Goal: Task Accomplishment & Management: Complete application form

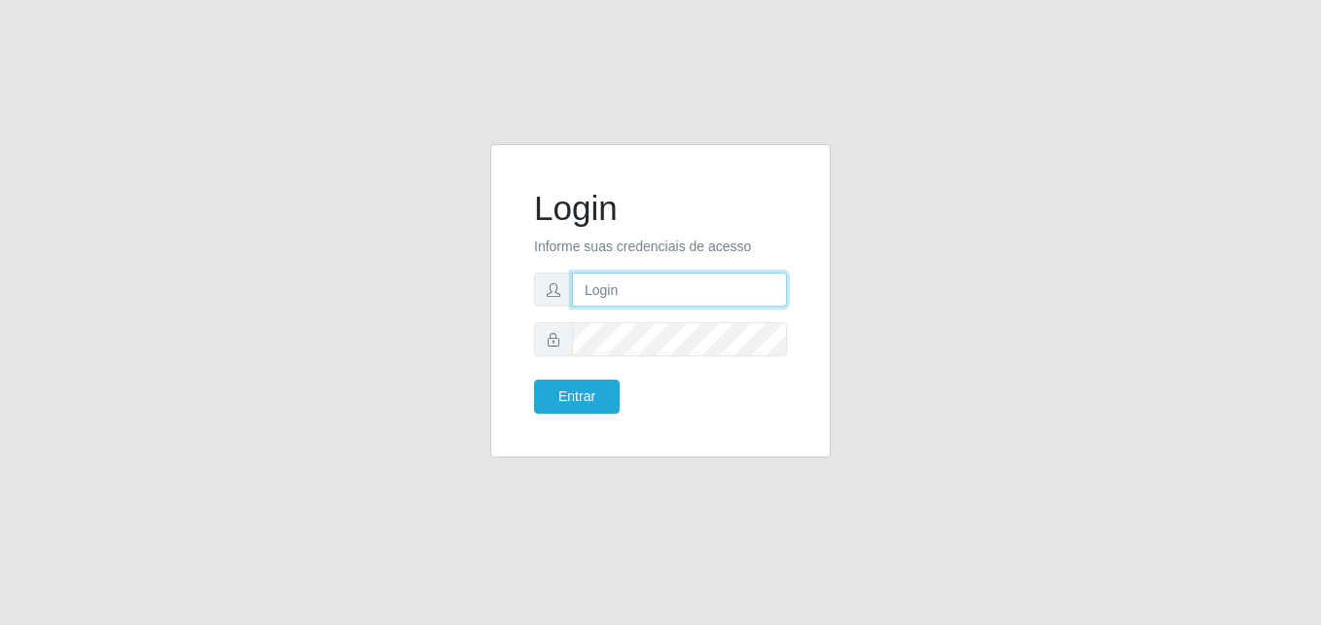
click at [627, 284] on input "text" at bounding box center [679, 289] width 215 height 34
type input "[PERSON_NAME]"
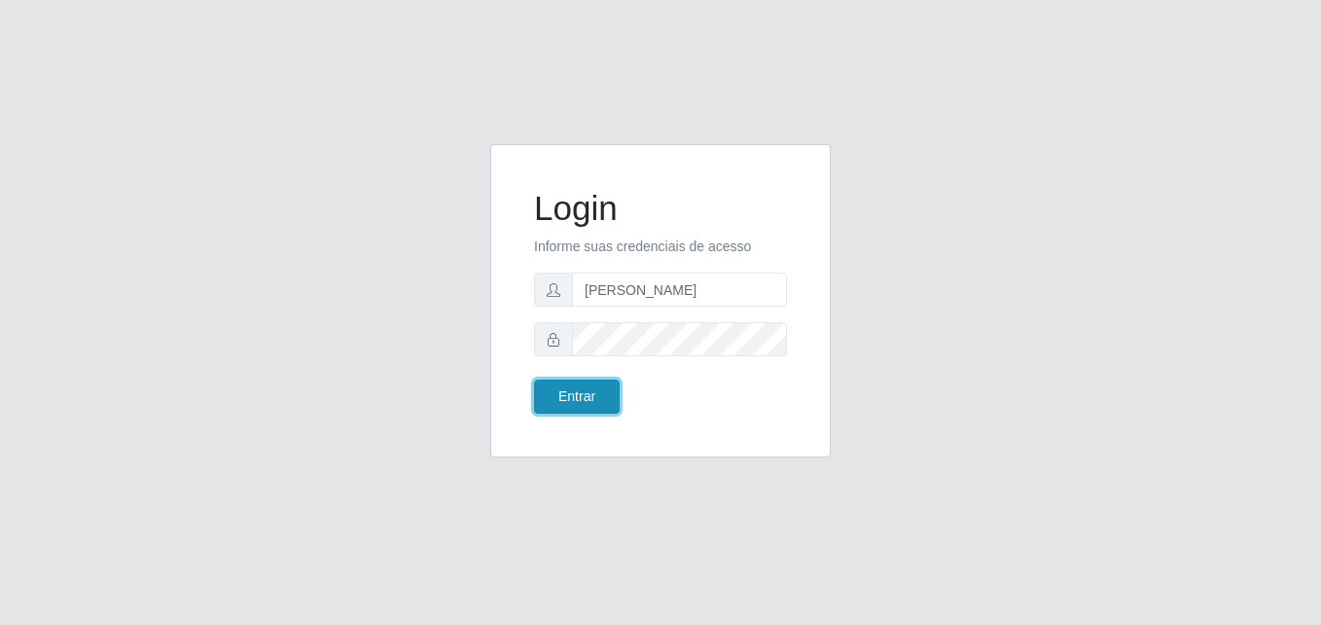
click at [581, 395] on button "Entrar" at bounding box center [577, 396] width 86 height 34
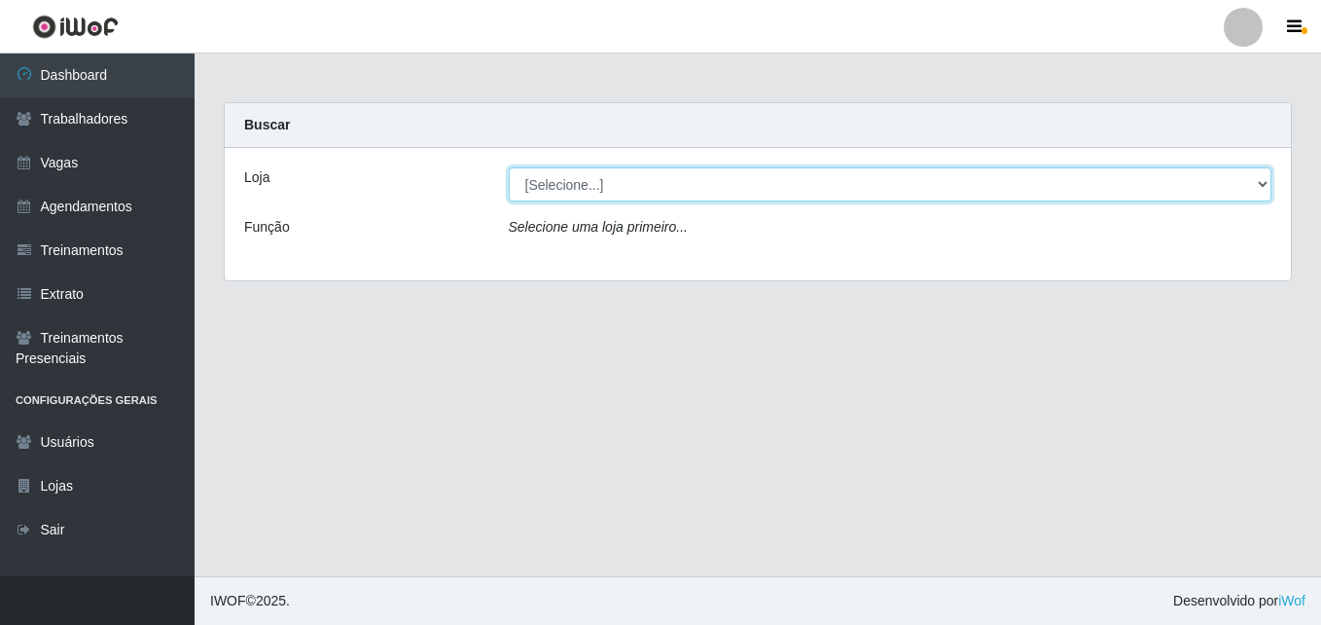
click at [554, 173] on select "[Selecione...] LÁ em MÃE - Bar e Restaurante" at bounding box center [891, 184] width 764 height 34
select select "265"
click at [509, 167] on select "[Selecione...] LÁ em MÃE - Bar e Restaurante" at bounding box center [891, 184] width 764 height 34
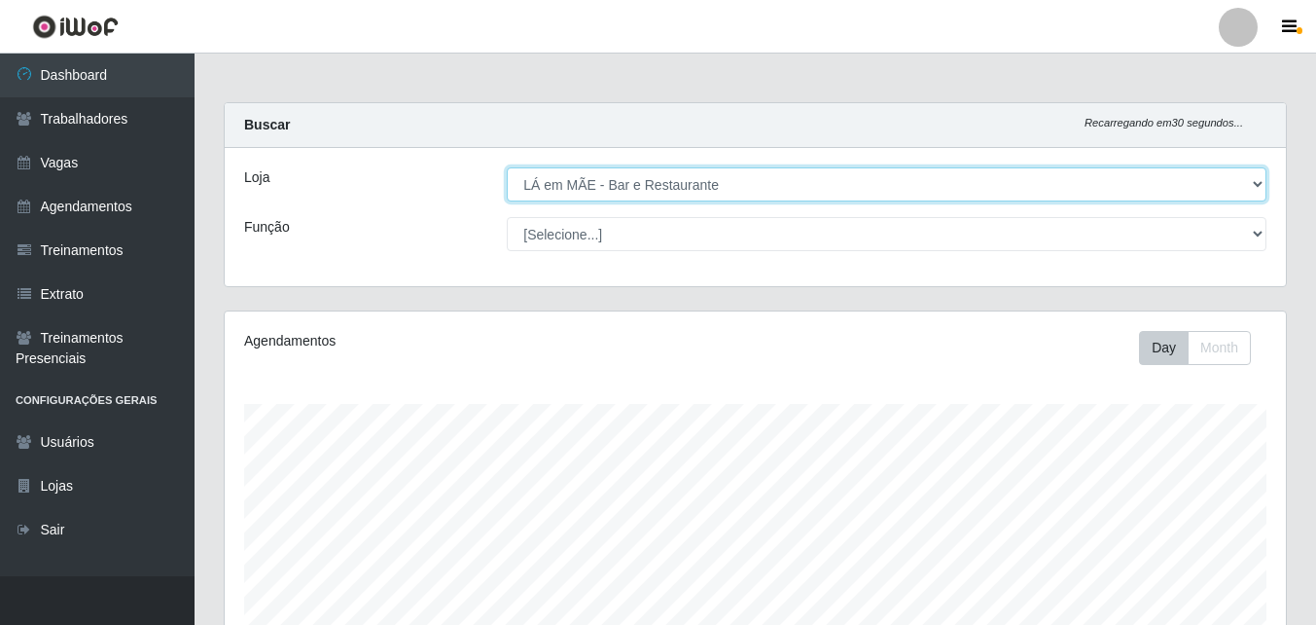
scroll to position [404, 1061]
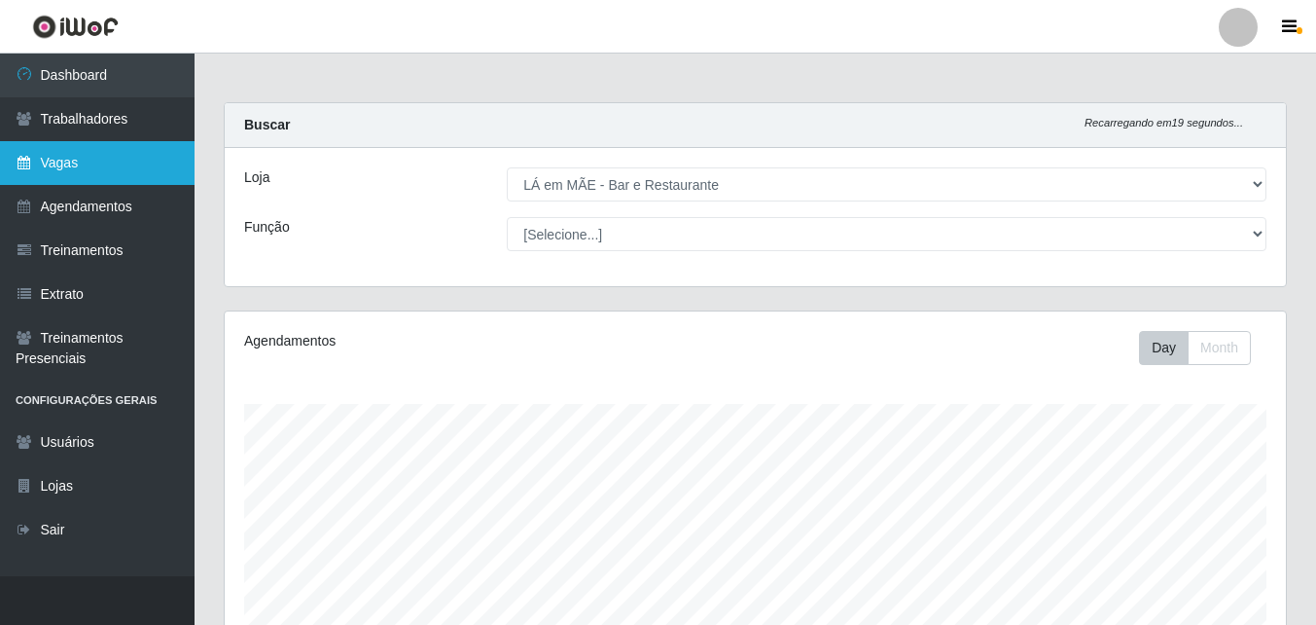
click at [103, 178] on link "Vagas" at bounding box center [97, 163] width 195 height 44
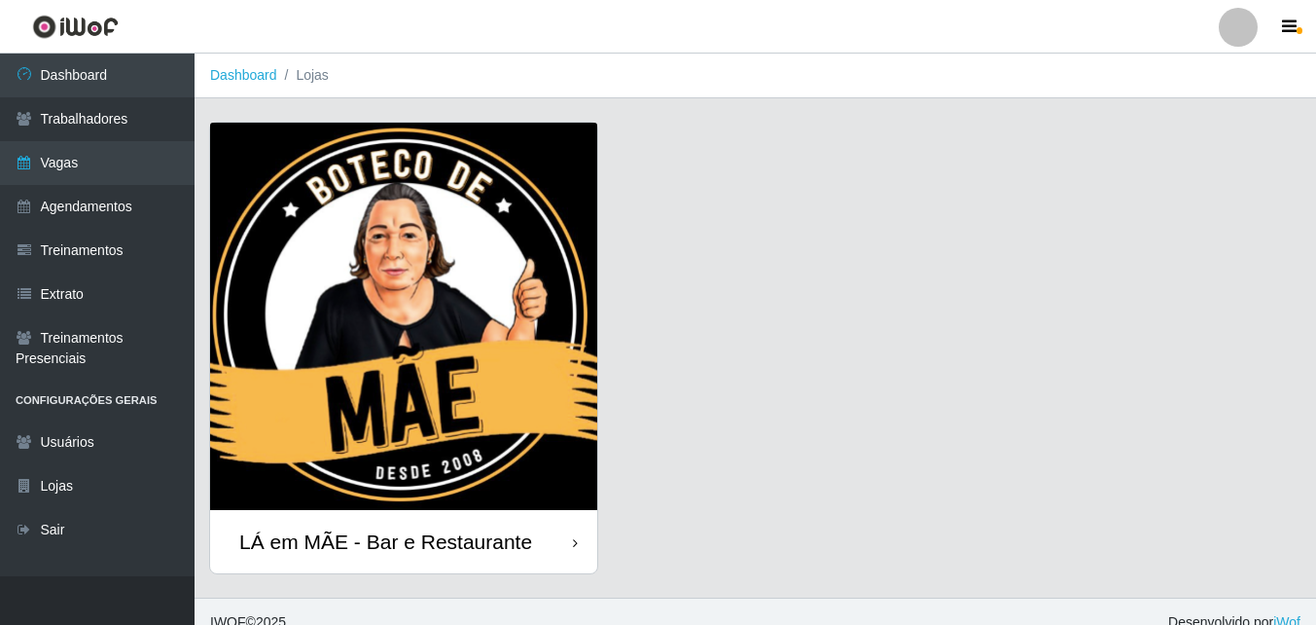
click at [428, 538] on div "LÁ em MÃE - Bar e Restaurante" at bounding box center [385, 541] width 293 height 24
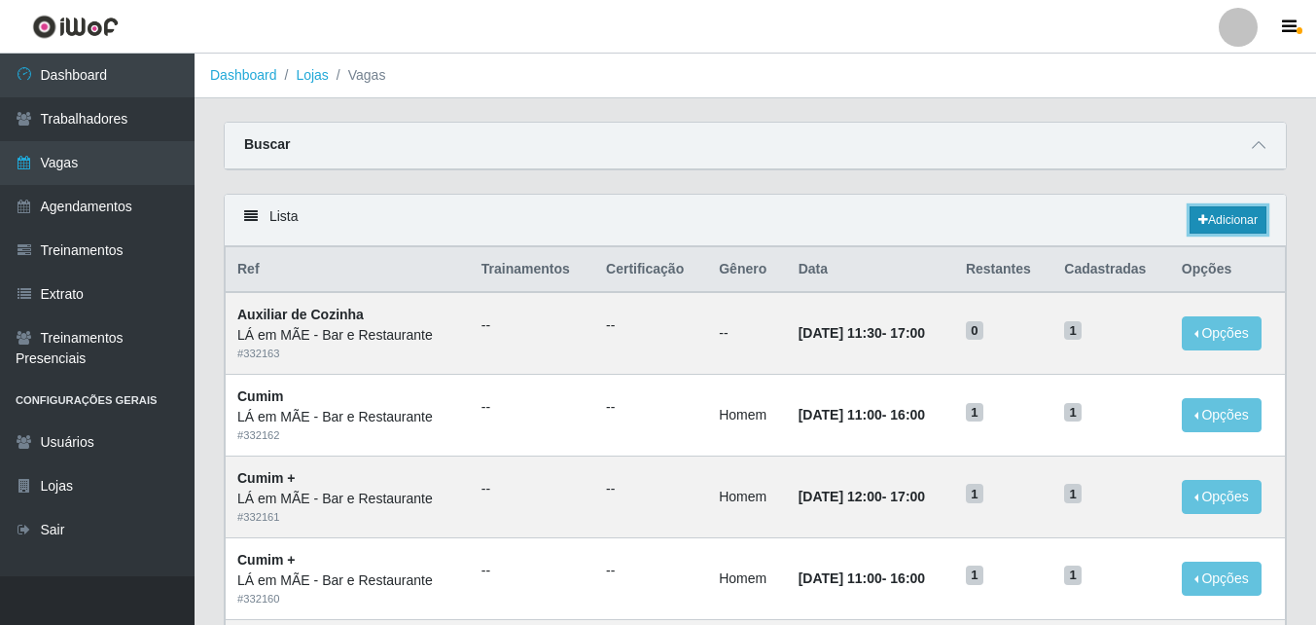
click at [1219, 222] on link "Adicionar" at bounding box center [1228, 219] width 77 height 27
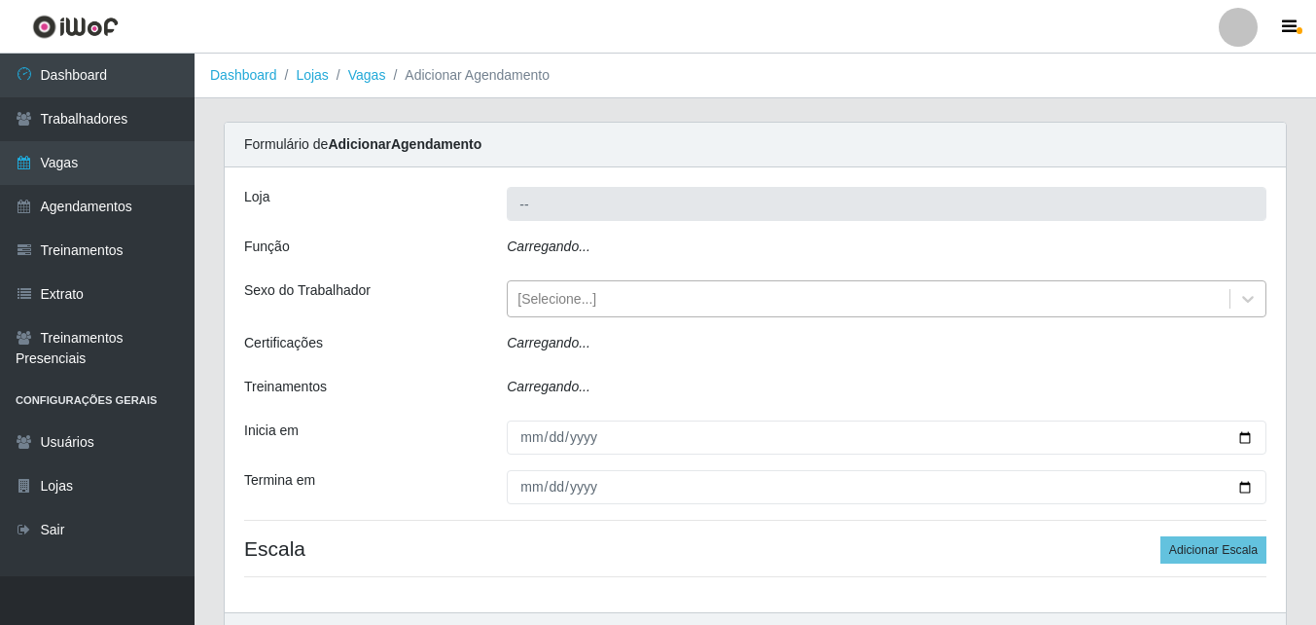
type input "LÁ em MÃE - Bar e Restaurante"
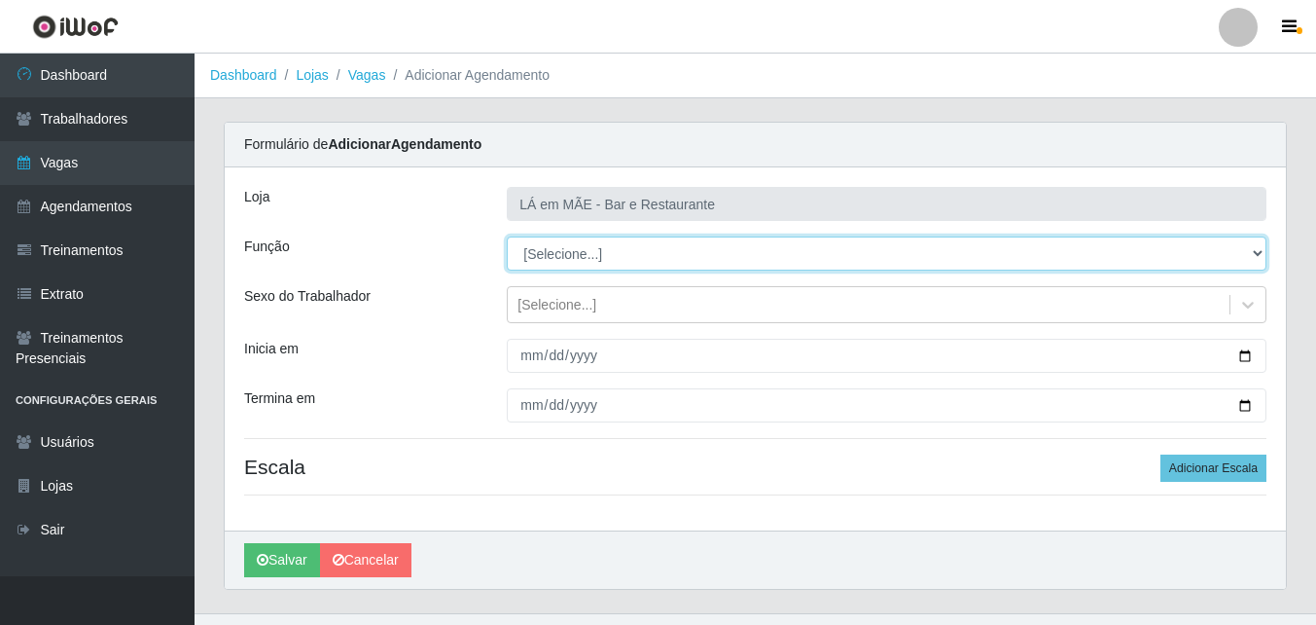
click at [528, 255] on select "[Selecione...] ASG ASG + ASG ++ Auxiliar de Cozinha Auxiliar de Cozinha + Auxil…" at bounding box center [887, 253] width 760 height 34
select select "17"
click at [507, 236] on select "[Selecione...] ASG ASG + ASG ++ Auxiliar de Cozinha Auxiliar de Cozinha + Auxil…" at bounding box center [887, 253] width 760 height 34
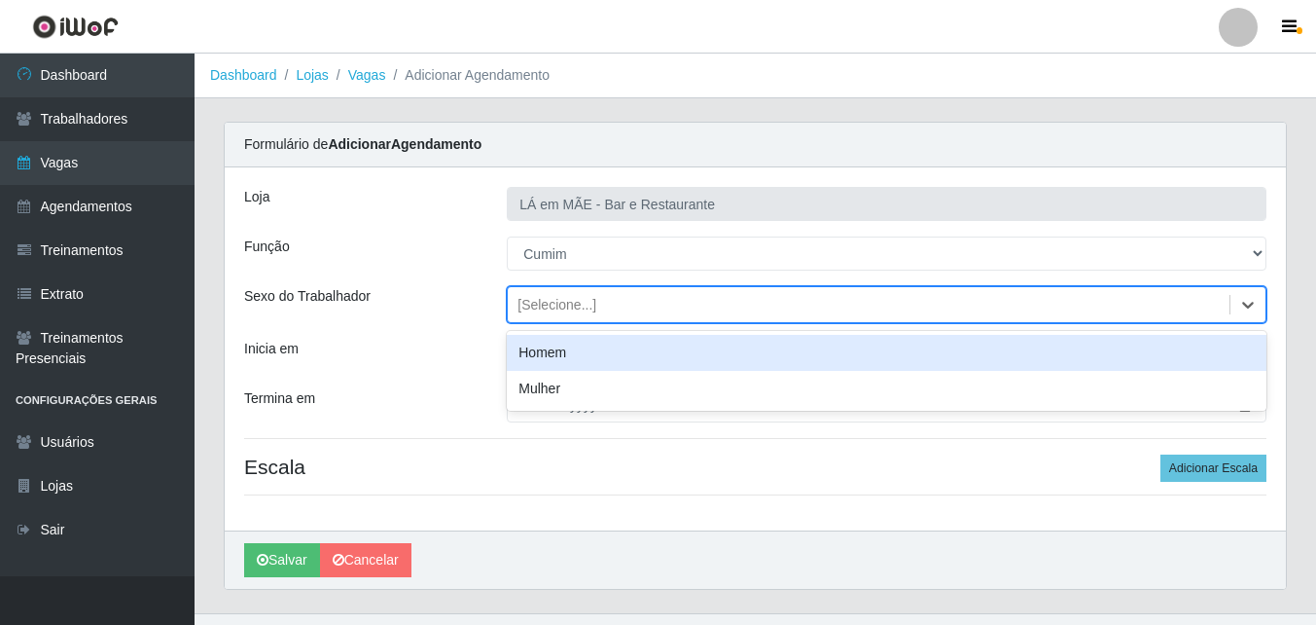
click at [542, 304] on div "[Selecione...]" at bounding box center [557, 305] width 79 height 20
click at [544, 349] on div "Homem" at bounding box center [887, 353] width 760 height 36
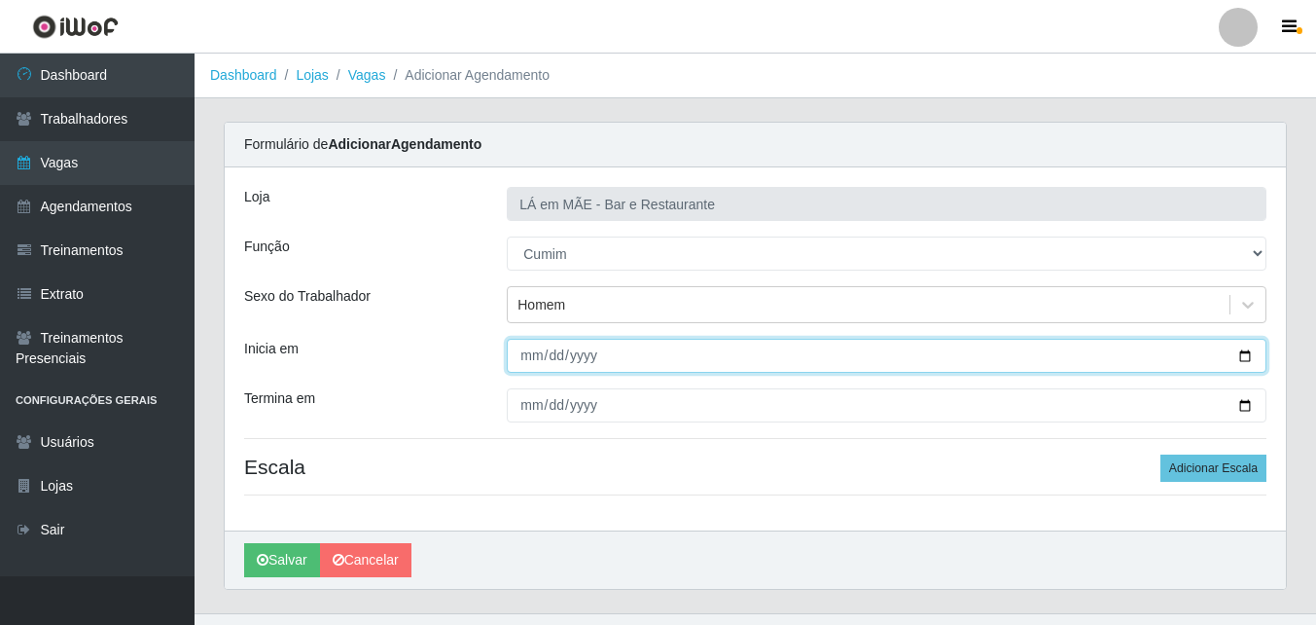
click at [1240, 359] on input "Inicia em" at bounding box center [887, 356] width 760 height 34
type input "[DATE]"
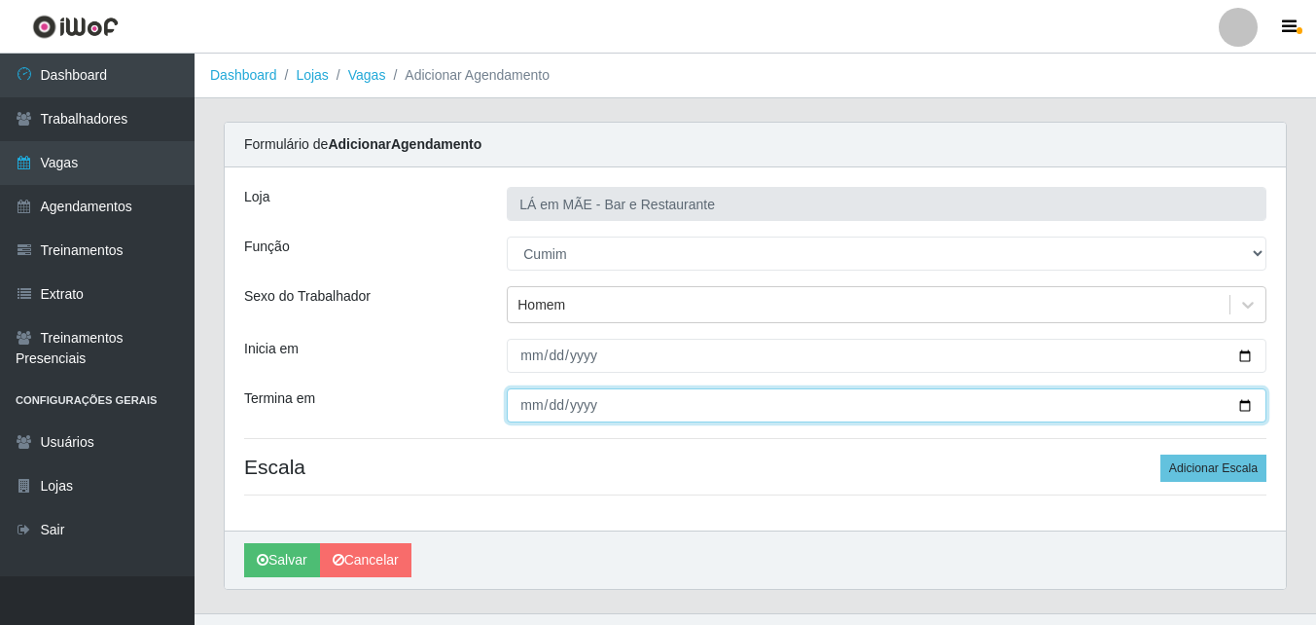
click at [522, 410] on input "Termina em" at bounding box center [887, 405] width 760 height 34
click at [1243, 406] on input "Termina em" at bounding box center [887, 405] width 760 height 34
type input "[DATE]"
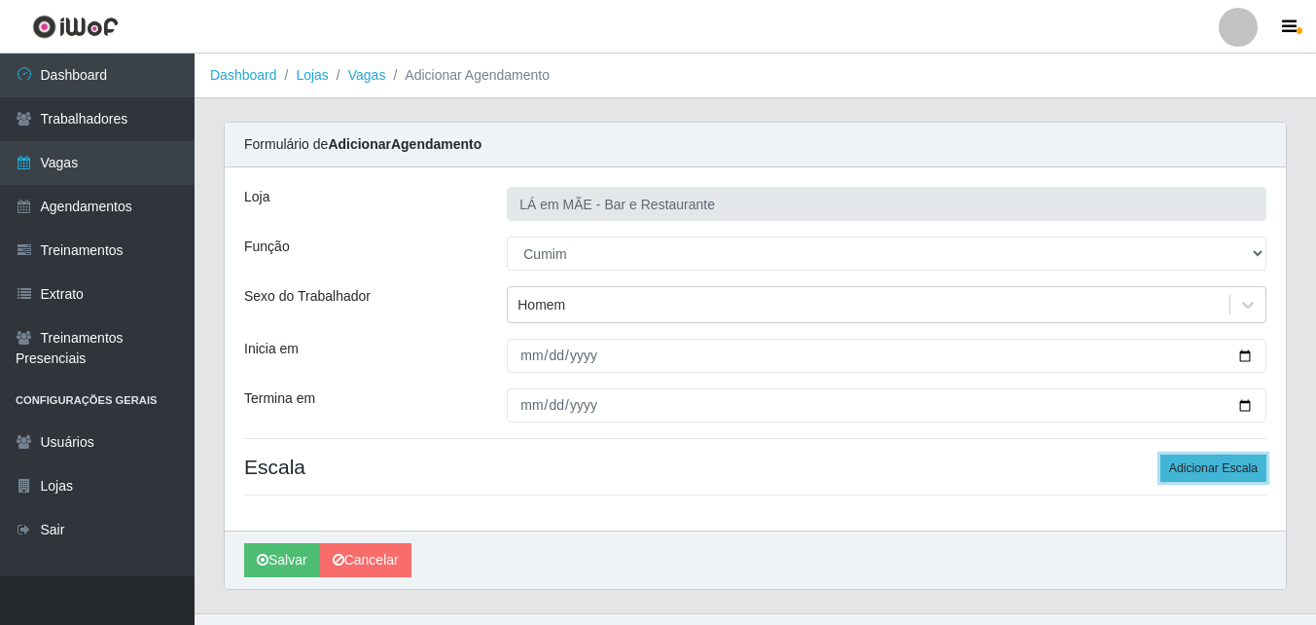
click at [1203, 467] on button "Adicionar Escala" at bounding box center [1214, 467] width 106 height 27
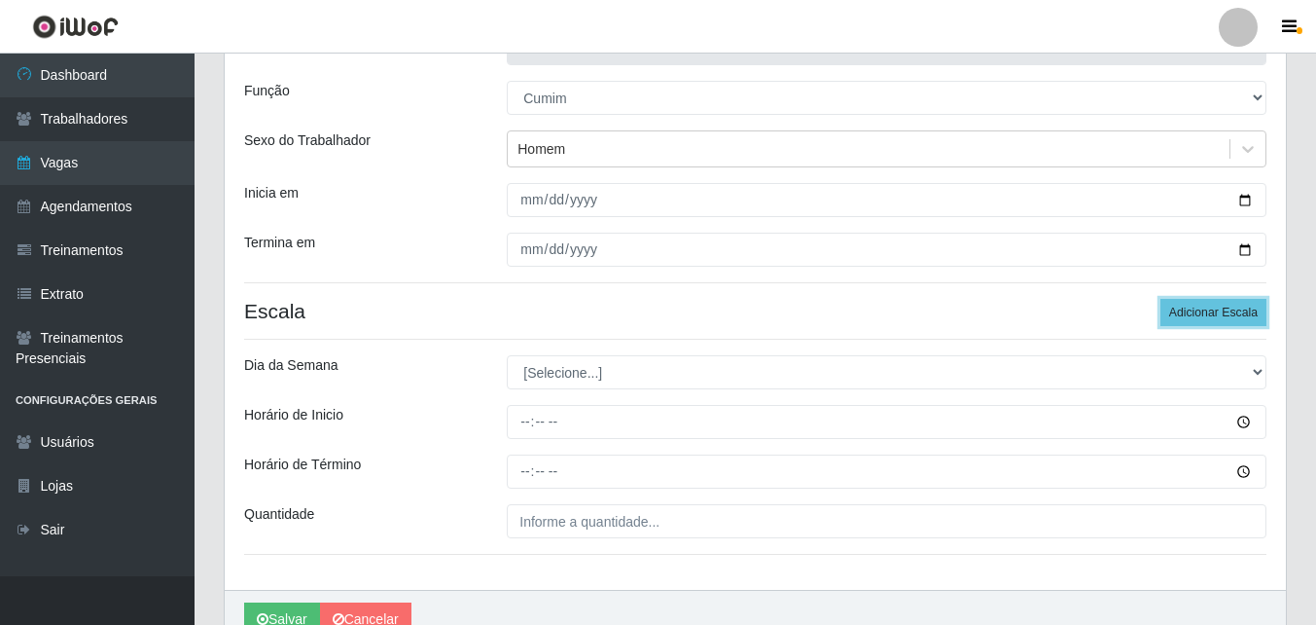
scroll to position [195, 0]
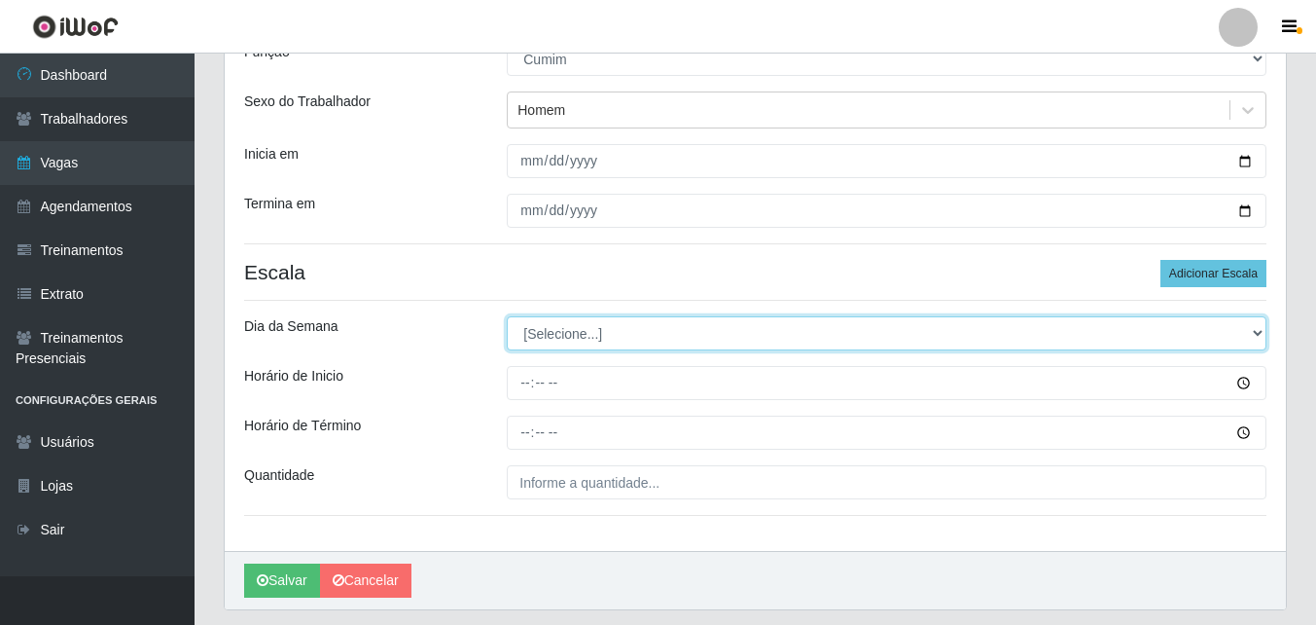
click at [572, 330] on select "[Selecione...] Segunda Terça Quarta Quinta Sexta Sábado Domingo" at bounding box center [887, 333] width 760 height 34
select select "5"
click at [507, 316] on select "[Selecione...] Segunda Terça Quarta Quinta Sexta Sábado Domingo" at bounding box center [887, 333] width 760 height 34
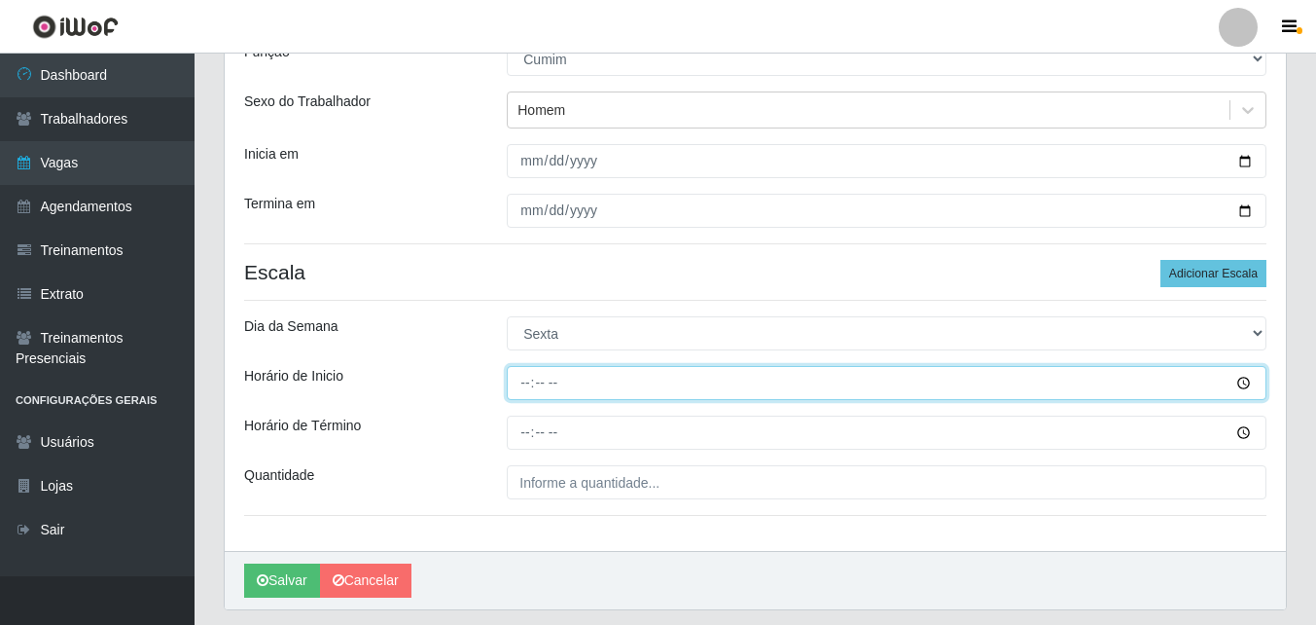
click at [521, 389] on input "Horário de Inicio" at bounding box center [887, 383] width 760 height 34
type input "11:00"
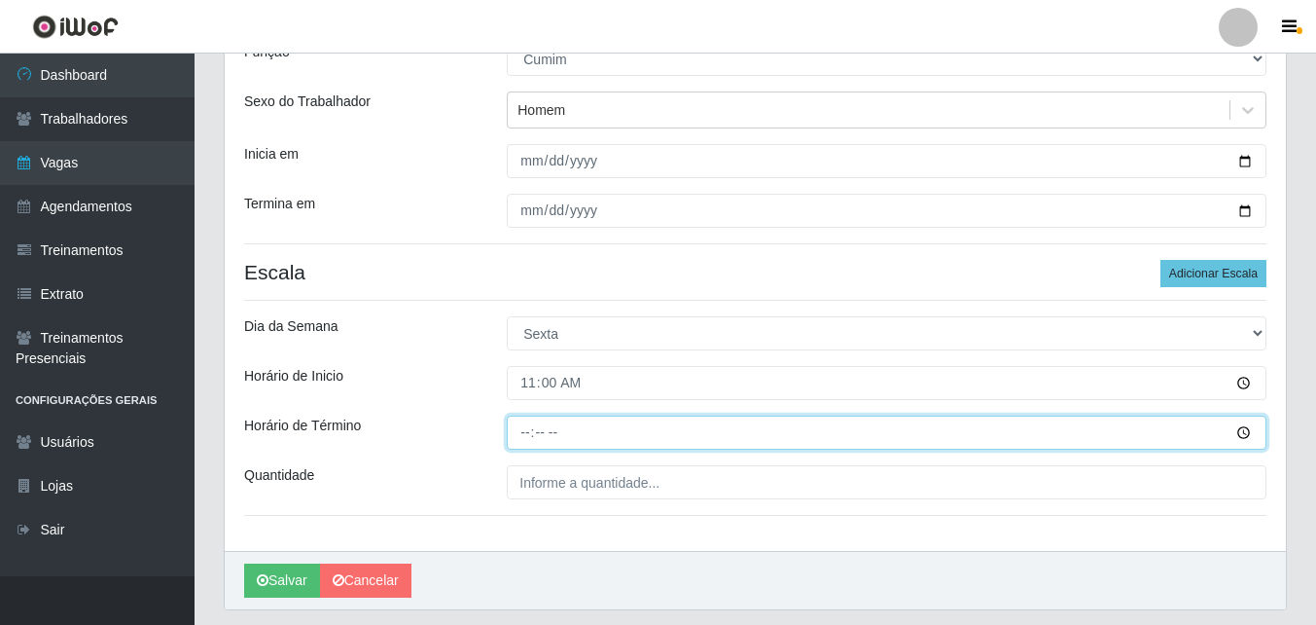
click at [523, 435] on input "Horário de Término" at bounding box center [887, 432] width 760 height 34
type input "16:00"
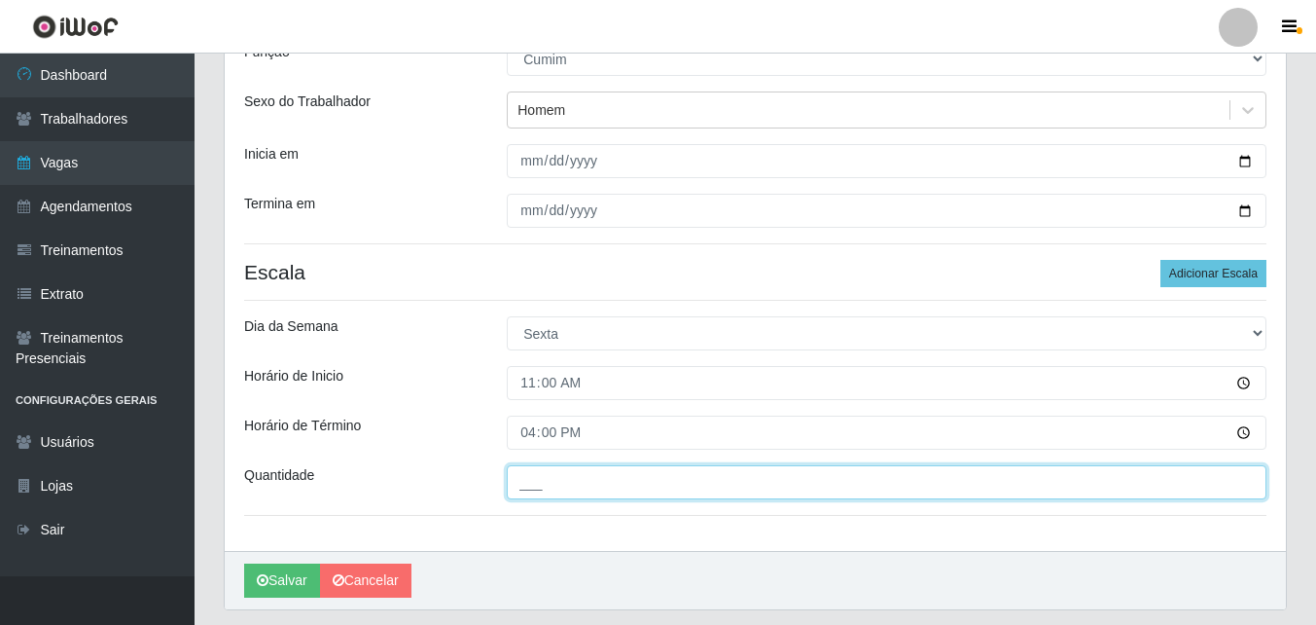
click at [579, 479] on input "___" at bounding box center [887, 482] width 760 height 34
type input "1__"
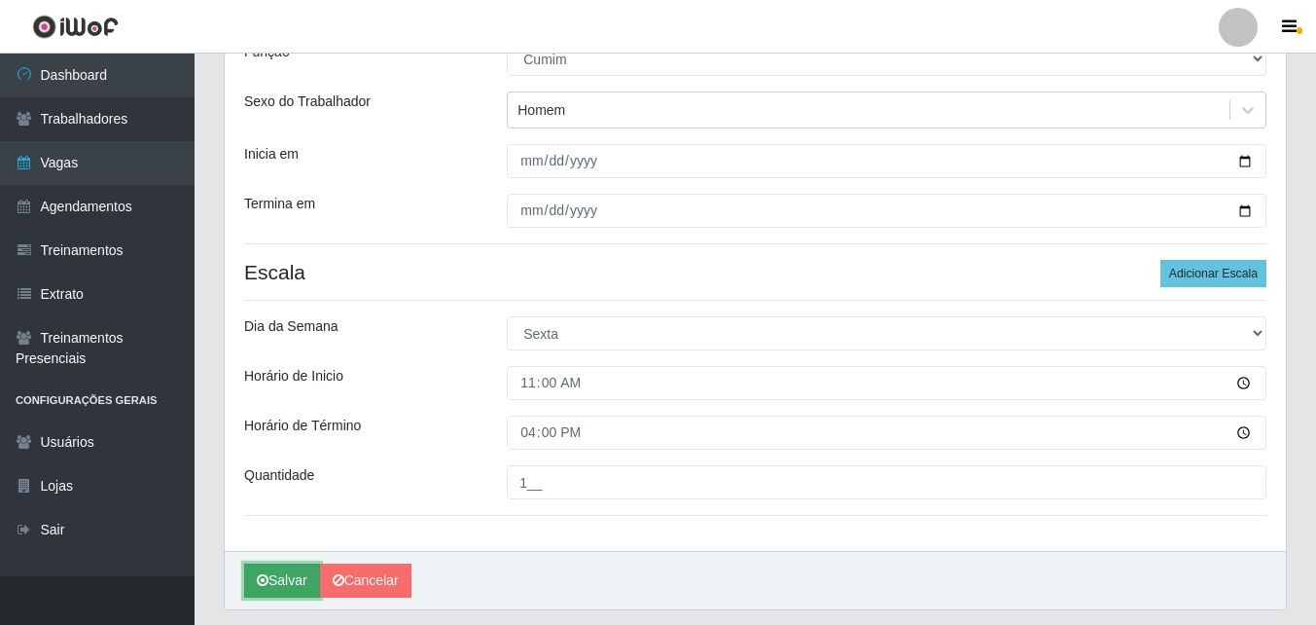
click at [262, 581] on icon "submit" at bounding box center [263, 580] width 12 height 14
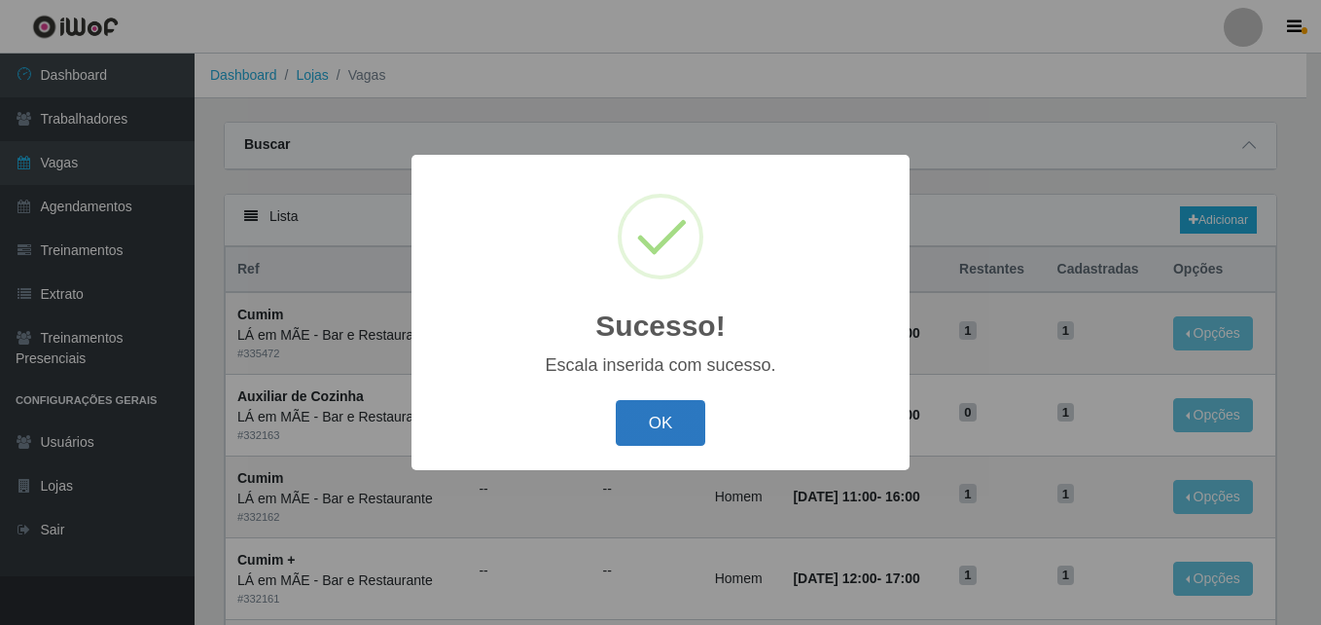
drag, startPoint x: 641, startPoint y: 427, endPoint x: 612, endPoint y: 431, distance: 29.4
click at [642, 427] on button "OK" at bounding box center [661, 423] width 90 height 46
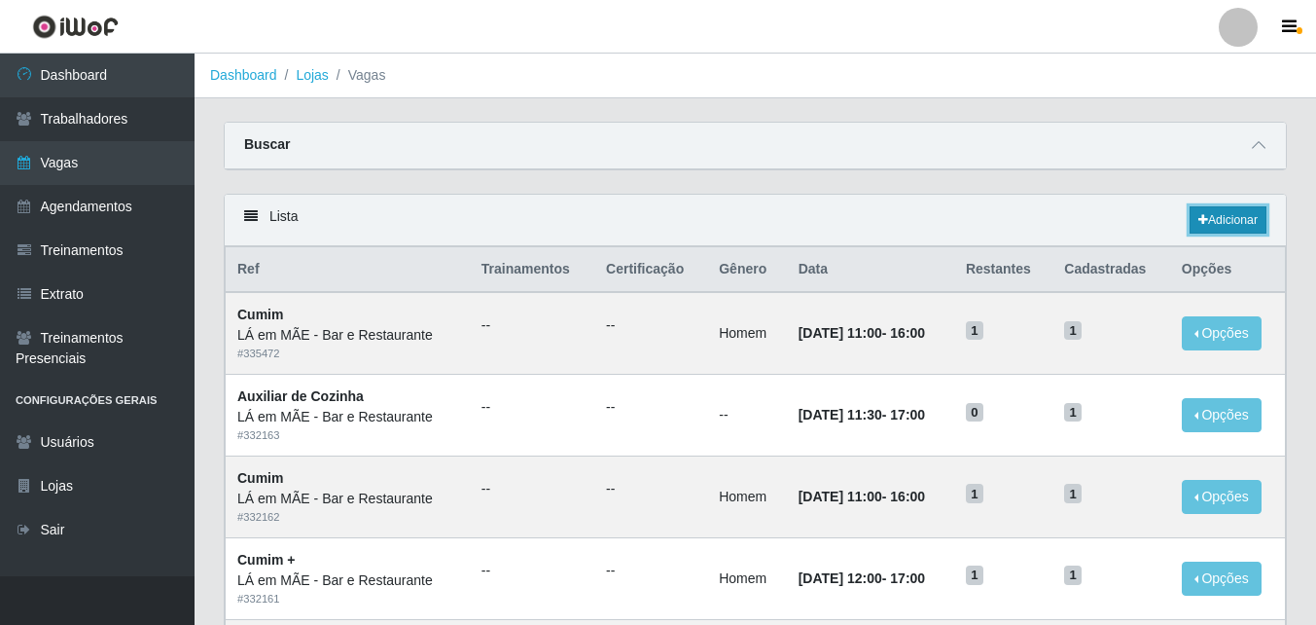
click at [1225, 221] on link "Adicionar" at bounding box center [1228, 219] width 77 height 27
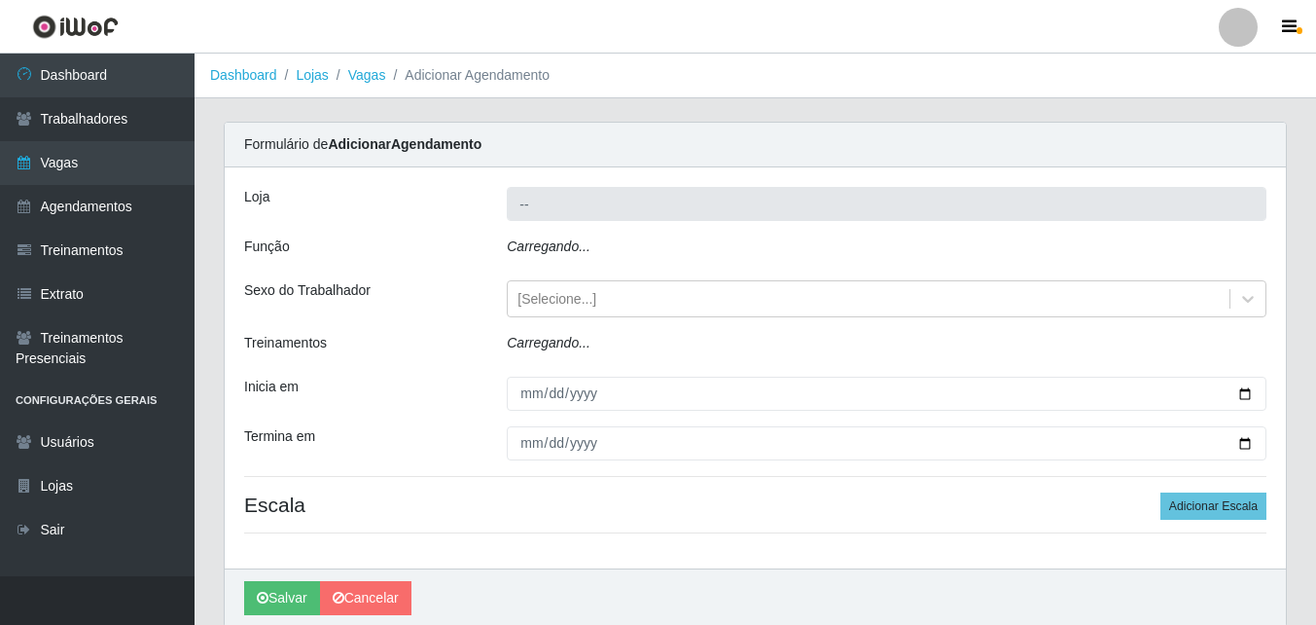
type input "LÁ em MÃE - Bar e Restaurante"
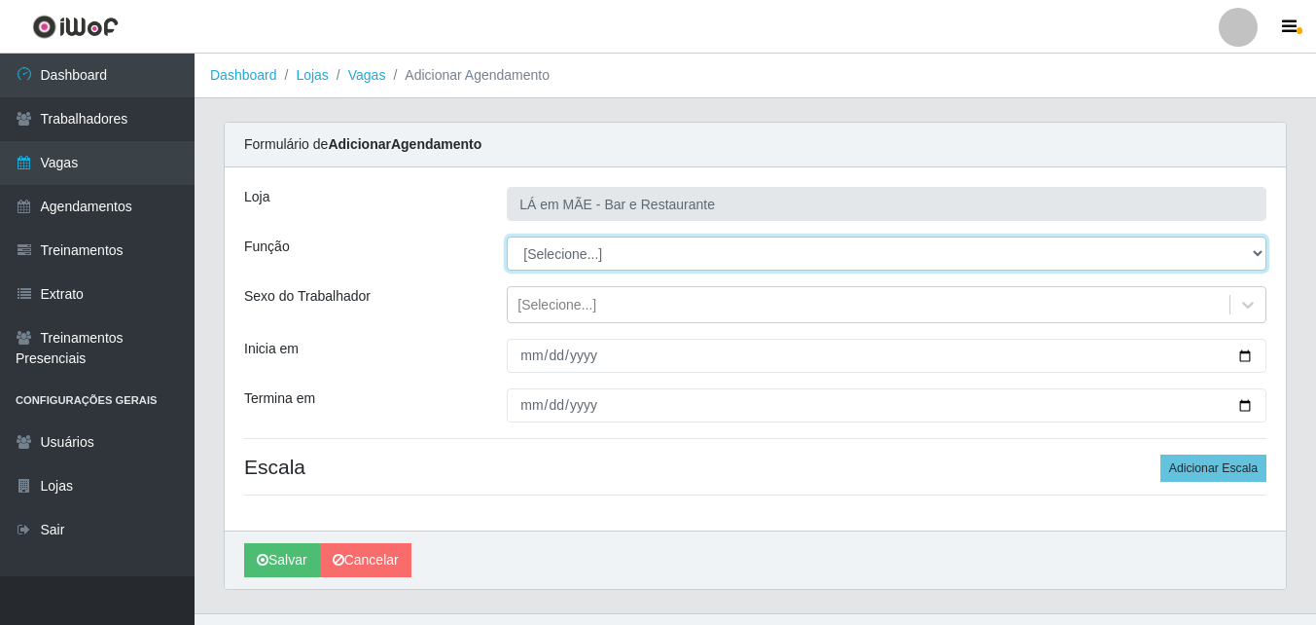
click at [589, 257] on select "[Selecione...] ASG ASG + ASG ++ Auxiliar de Cozinha Auxiliar de Cozinha + Auxil…" at bounding box center [887, 253] width 760 height 34
select select "91"
click at [507, 236] on select "[Selecione...] ASG ASG + ASG ++ Auxiliar de Cozinha Auxiliar de Cozinha + Auxil…" at bounding box center [887, 253] width 760 height 34
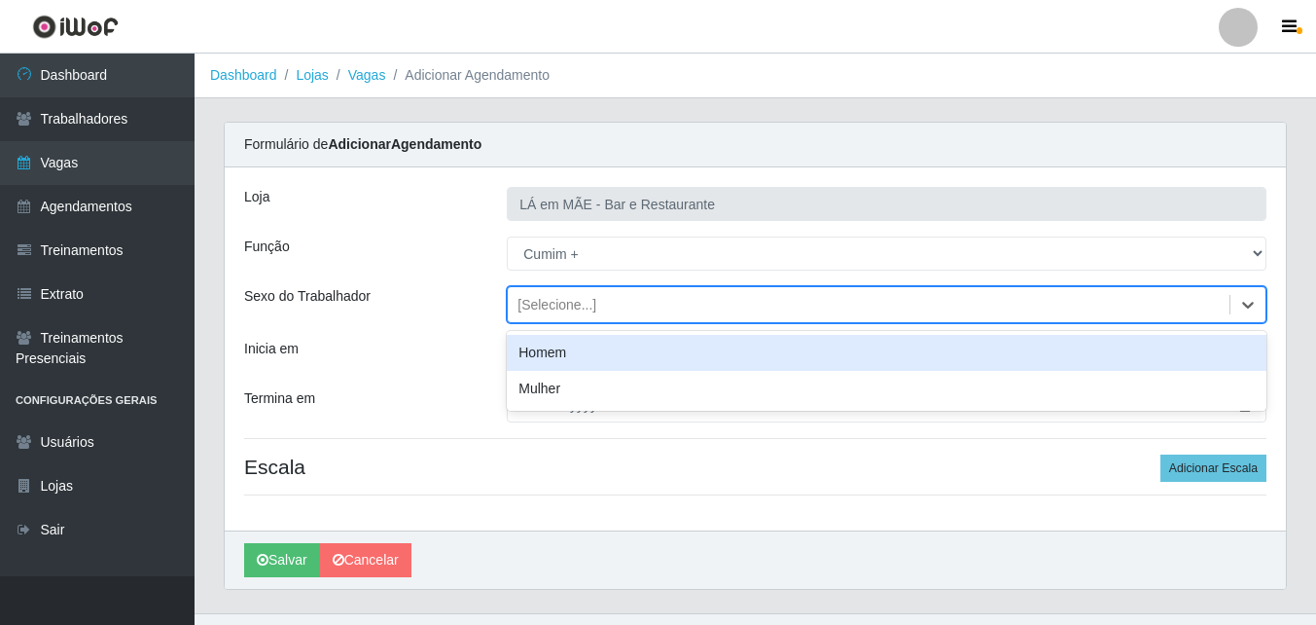
click at [531, 299] on div "[Selecione...]" at bounding box center [557, 305] width 79 height 20
click at [539, 356] on div "Homem" at bounding box center [887, 353] width 760 height 36
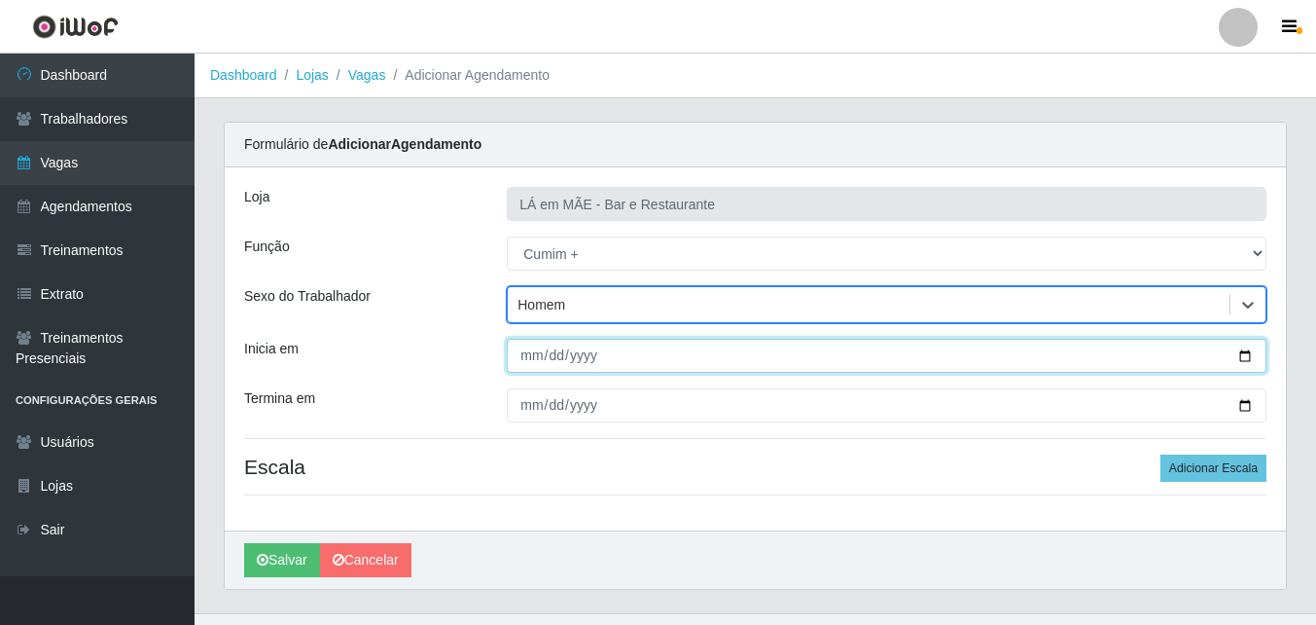
click at [1242, 358] on input "Inicia em" at bounding box center [887, 356] width 760 height 34
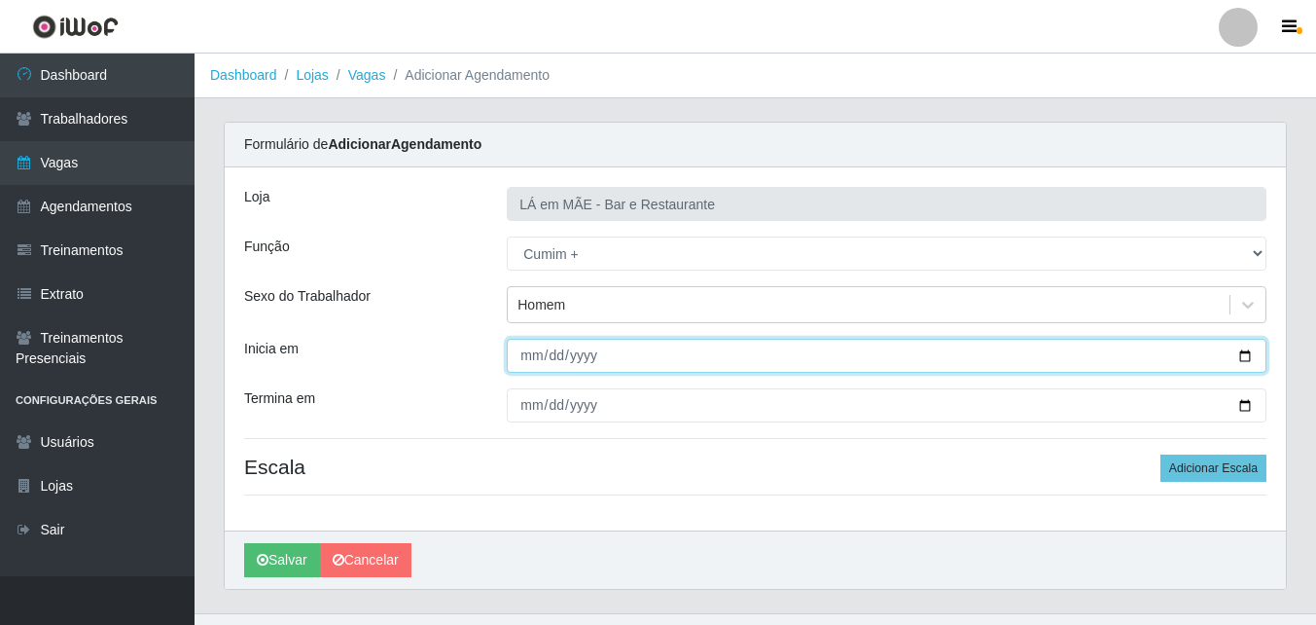
type input "[DATE]"
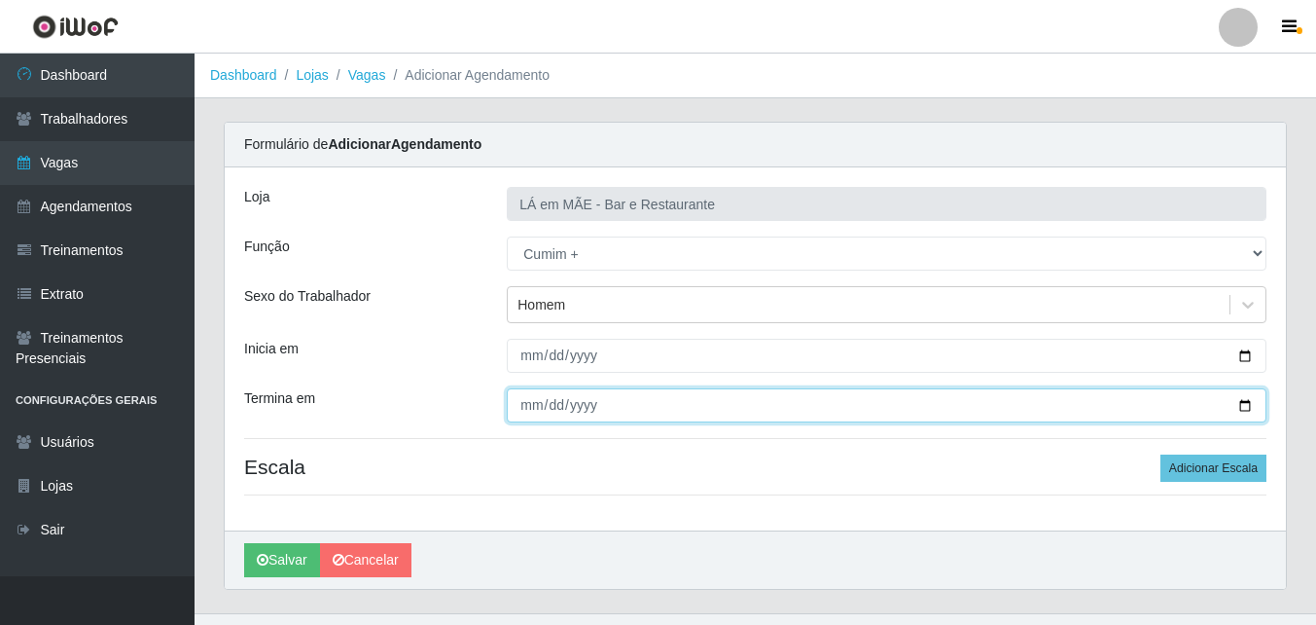
click at [1246, 401] on input "Termina em" at bounding box center [887, 405] width 760 height 34
type input "[DATE]"
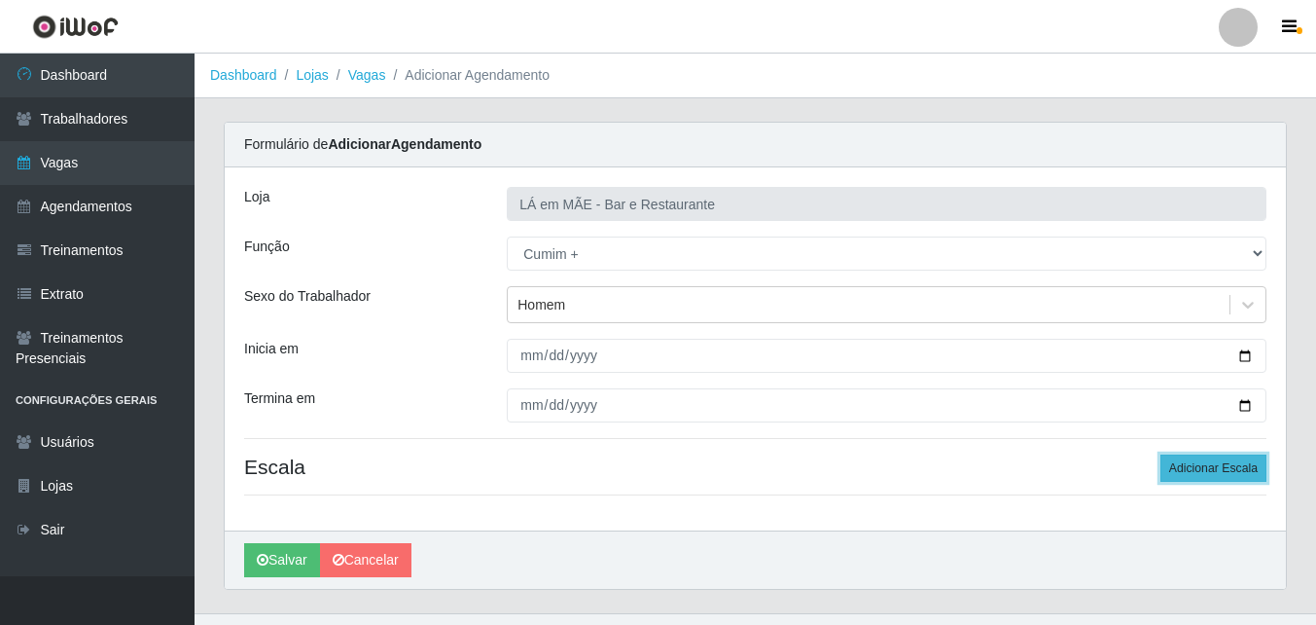
click at [1209, 474] on button "Adicionar Escala" at bounding box center [1214, 467] width 106 height 27
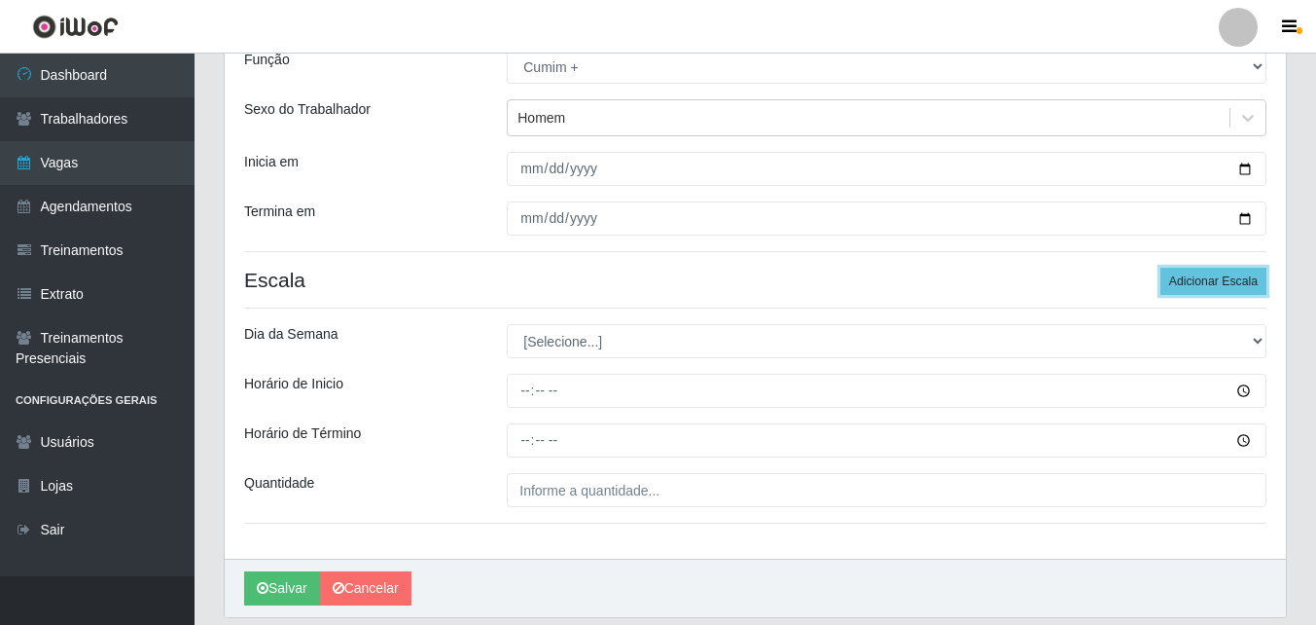
scroll to position [195, 0]
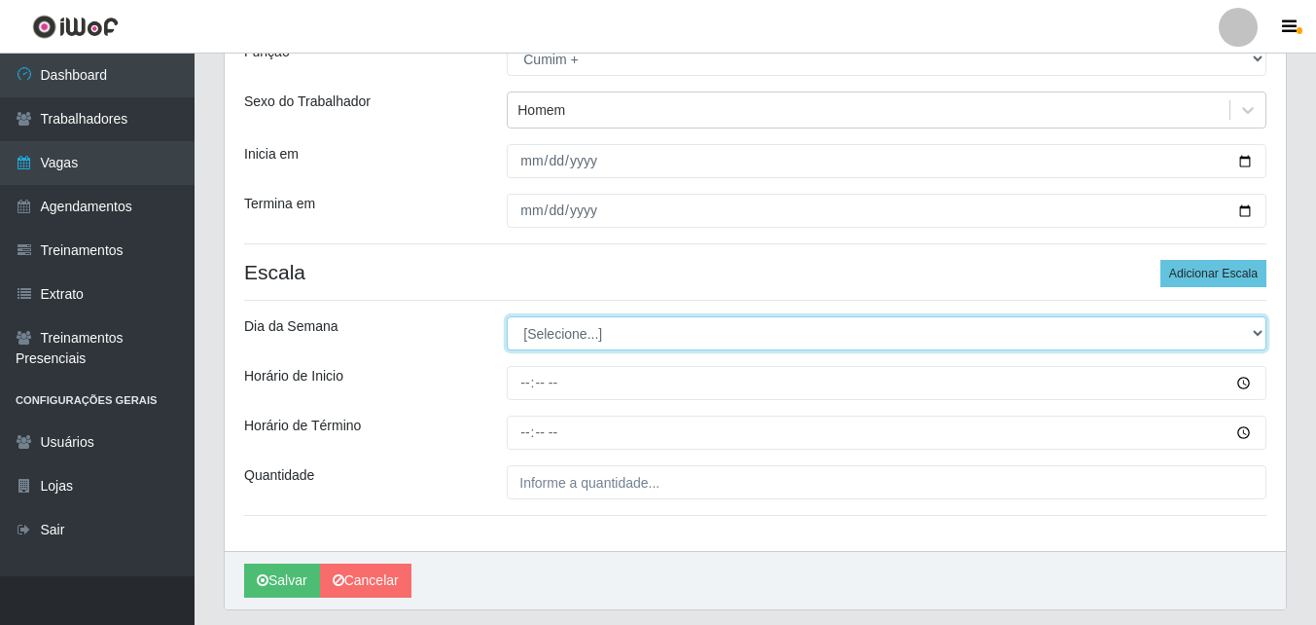
click at [556, 337] on select "[Selecione...] Segunda Terça Quarta Quinta Sexta Sábado Domingo" at bounding box center [887, 333] width 760 height 34
select select "6"
click at [507, 316] on select "[Selecione...] Segunda Terça Quarta Quinta Sexta Sábado Domingo" at bounding box center [887, 333] width 760 height 34
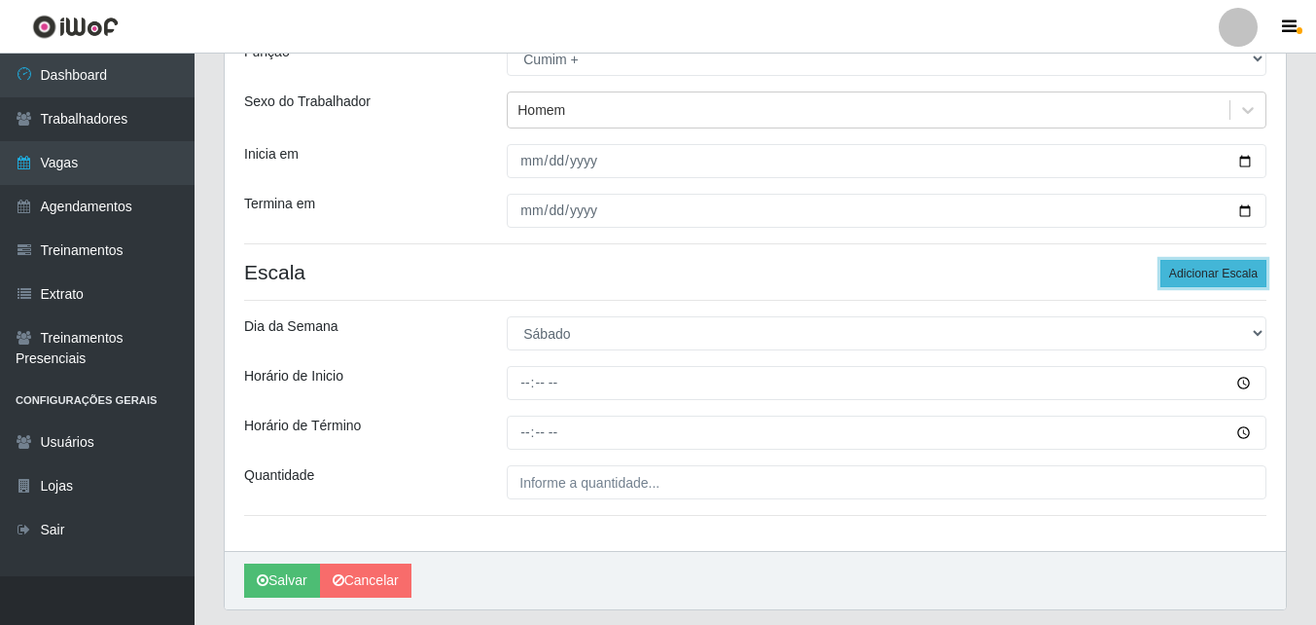
click at [1174, 276] on button "Adicionar Escala" at bounding box center [1214, 273] width 106 height 27
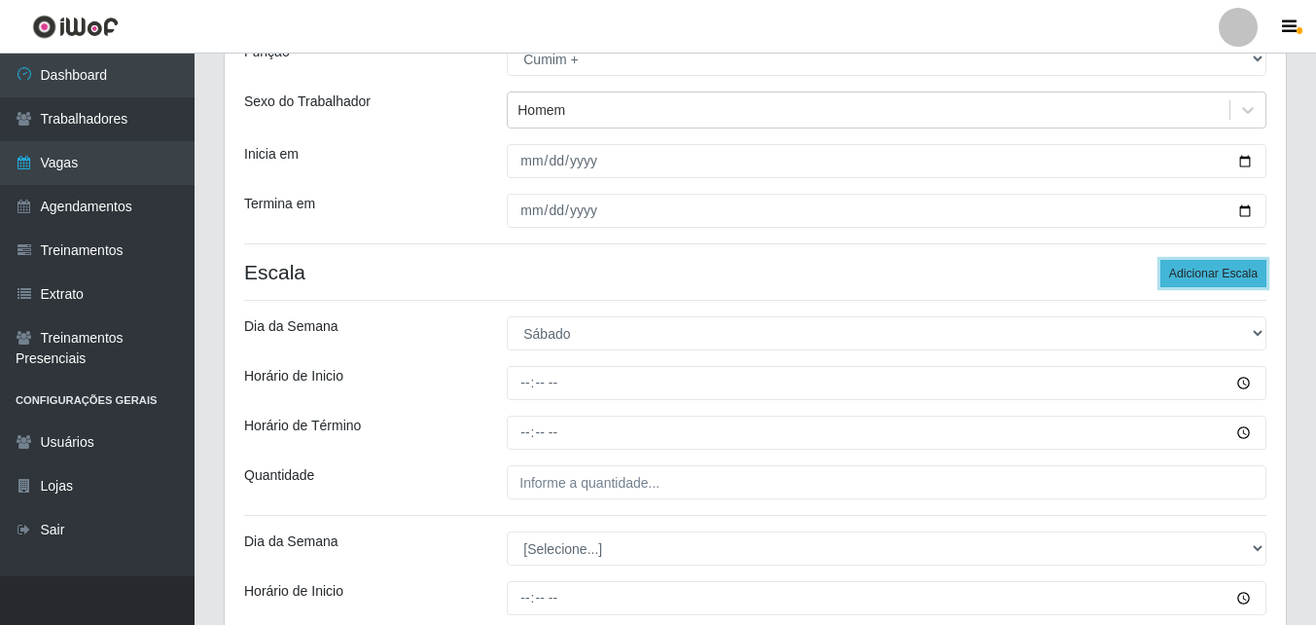
click at [1174, 276] on button "Adicionar Escala" at bounding box center [1214, 273] width 106 height 27
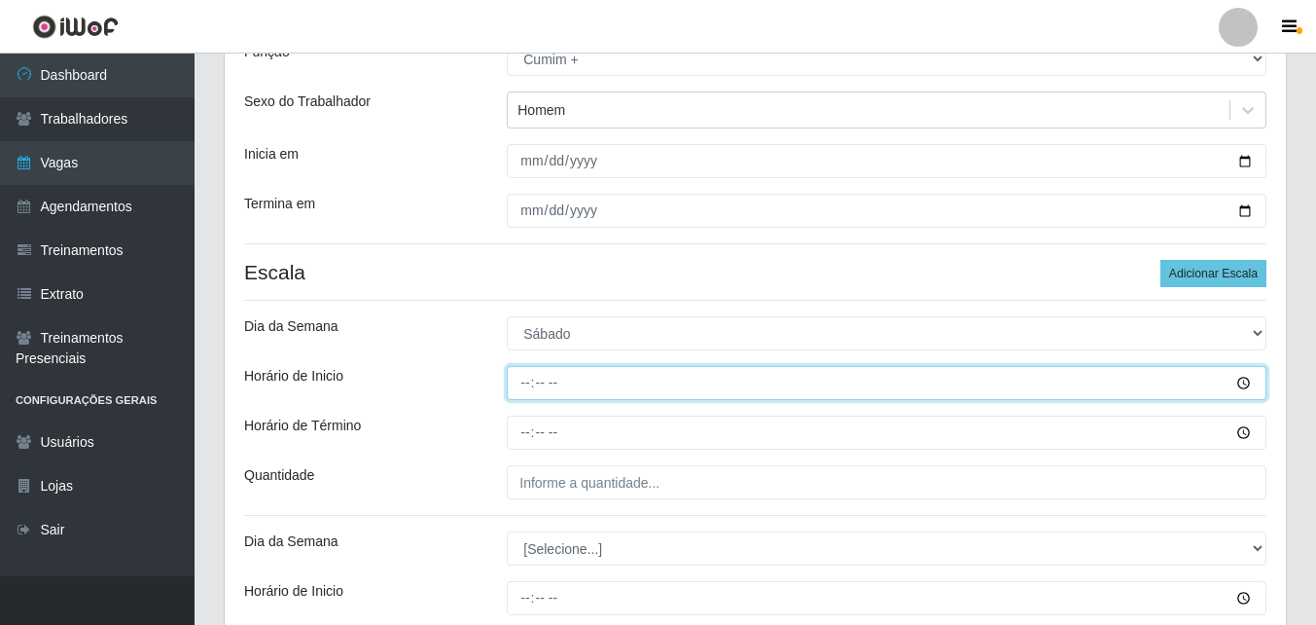
click at [528, 388] on input "Horário de Inicio" at bounding box center [887, 383] width 760 height 34
type input "11:00"
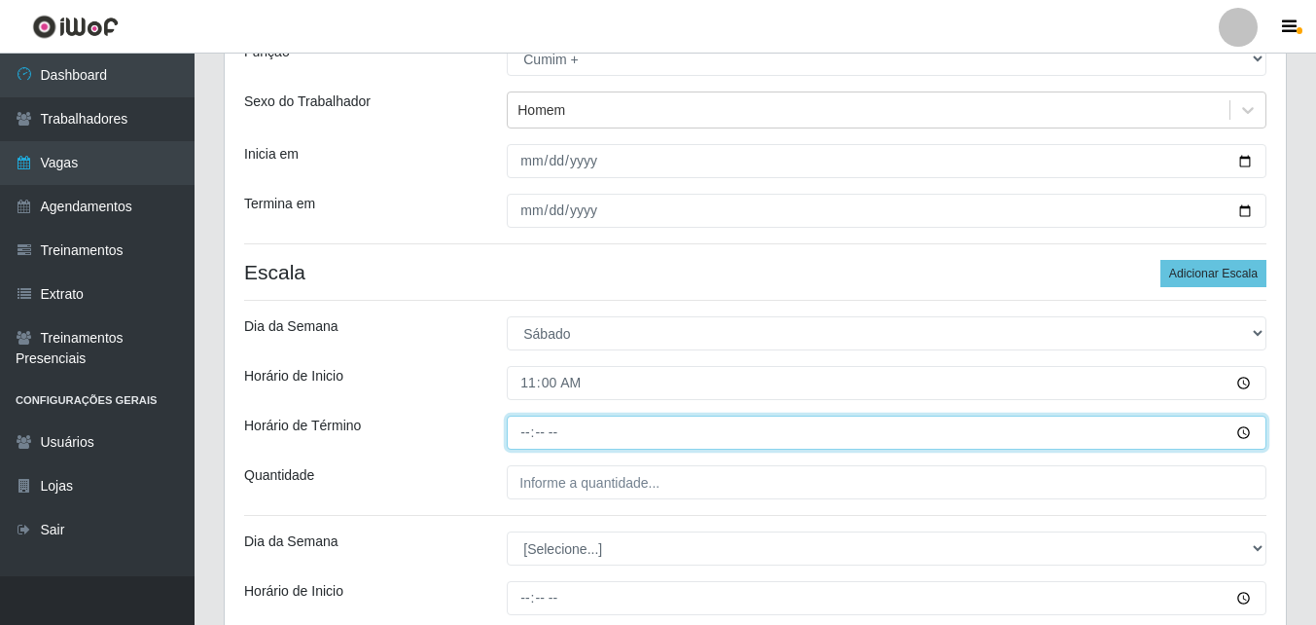
click at [523, 438] on input "Horário de Término" at bounding box center [887, 432] width 760 height 34
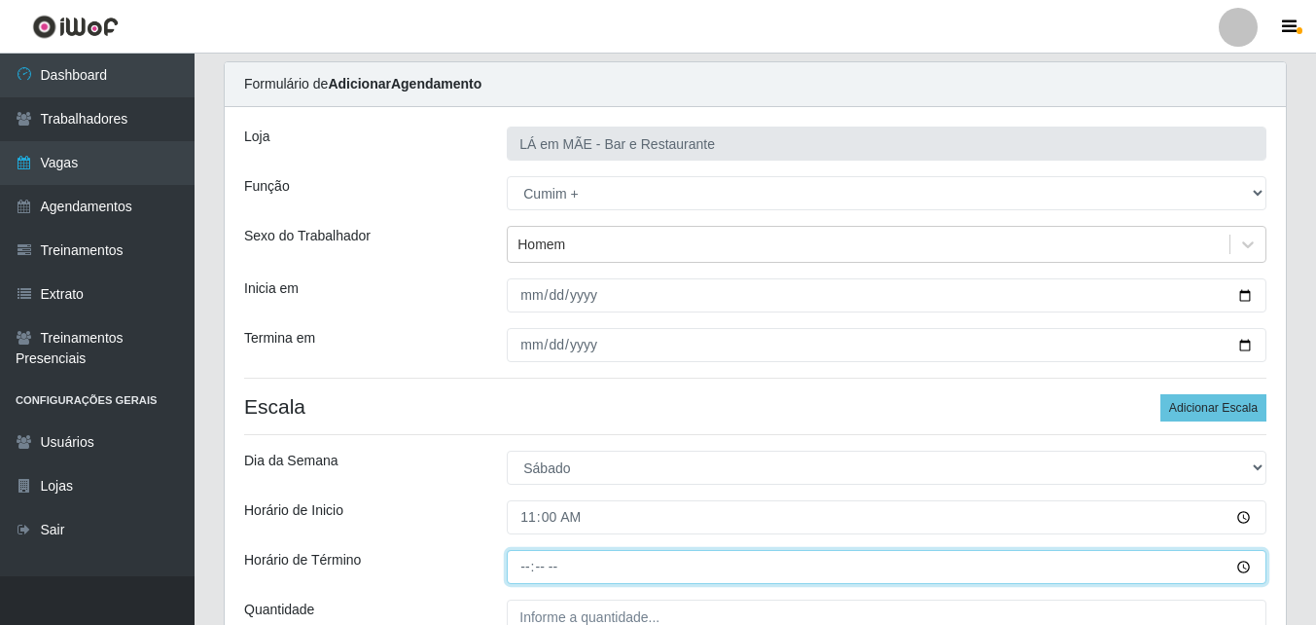
scroll to position [292, 0]
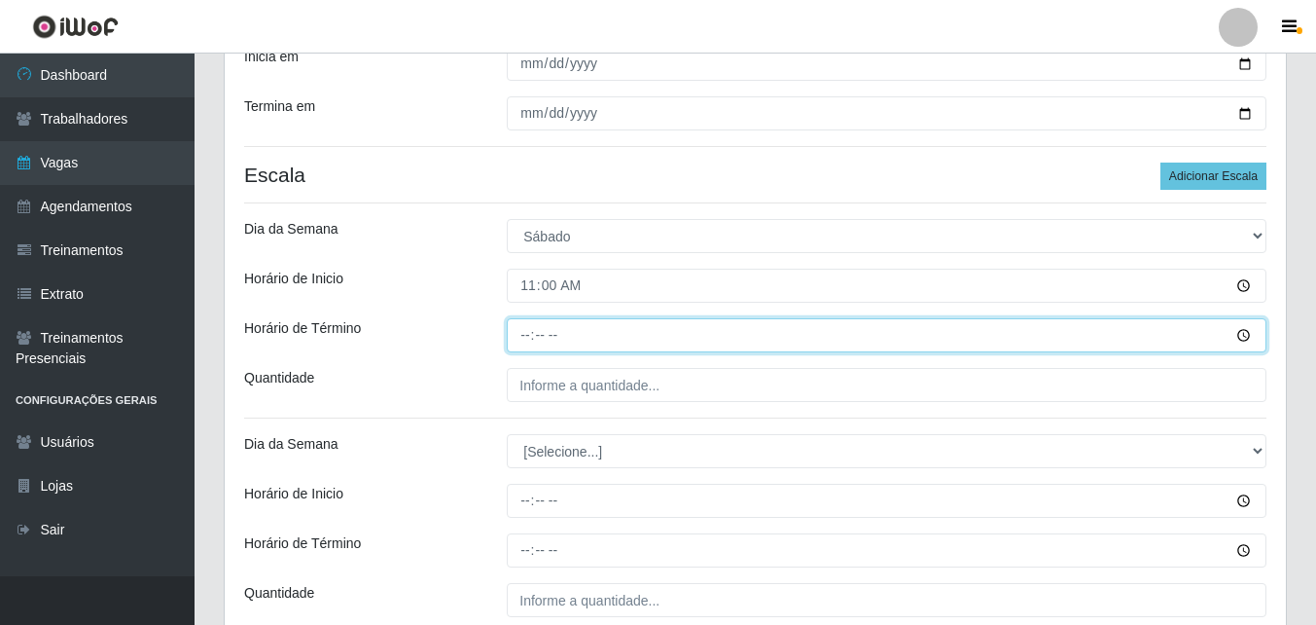
type input "16:00"
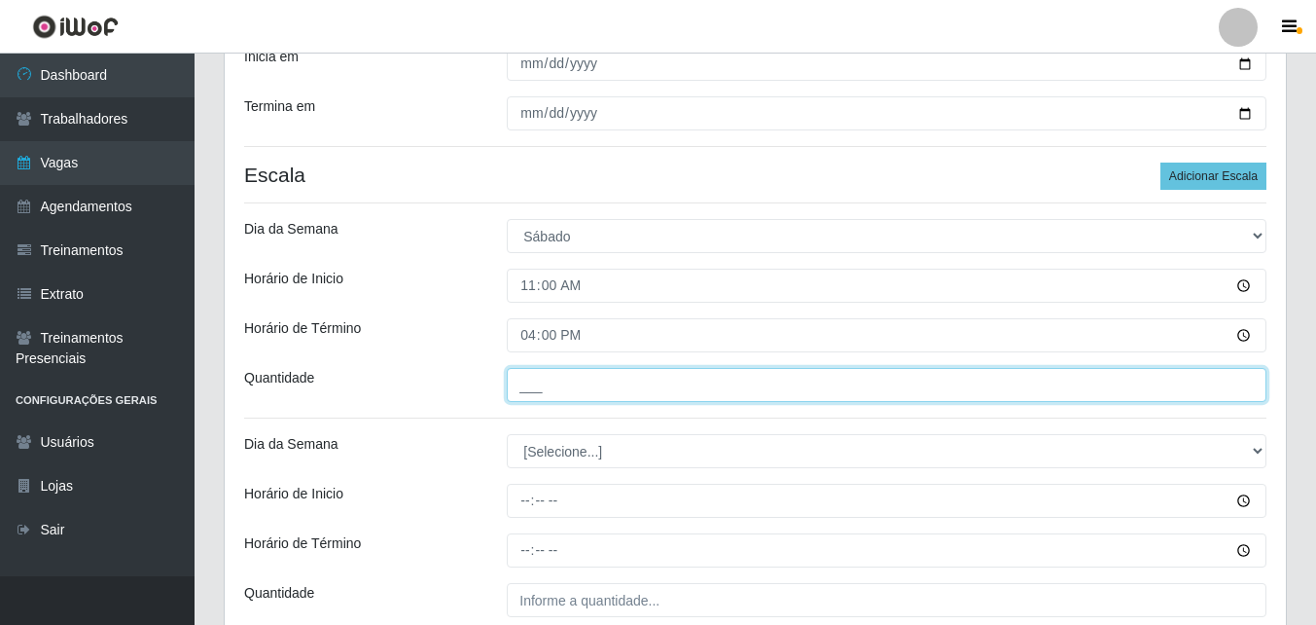
click at [622, 382] on input "___" at bounding box center [887, 385] width 760 height 34
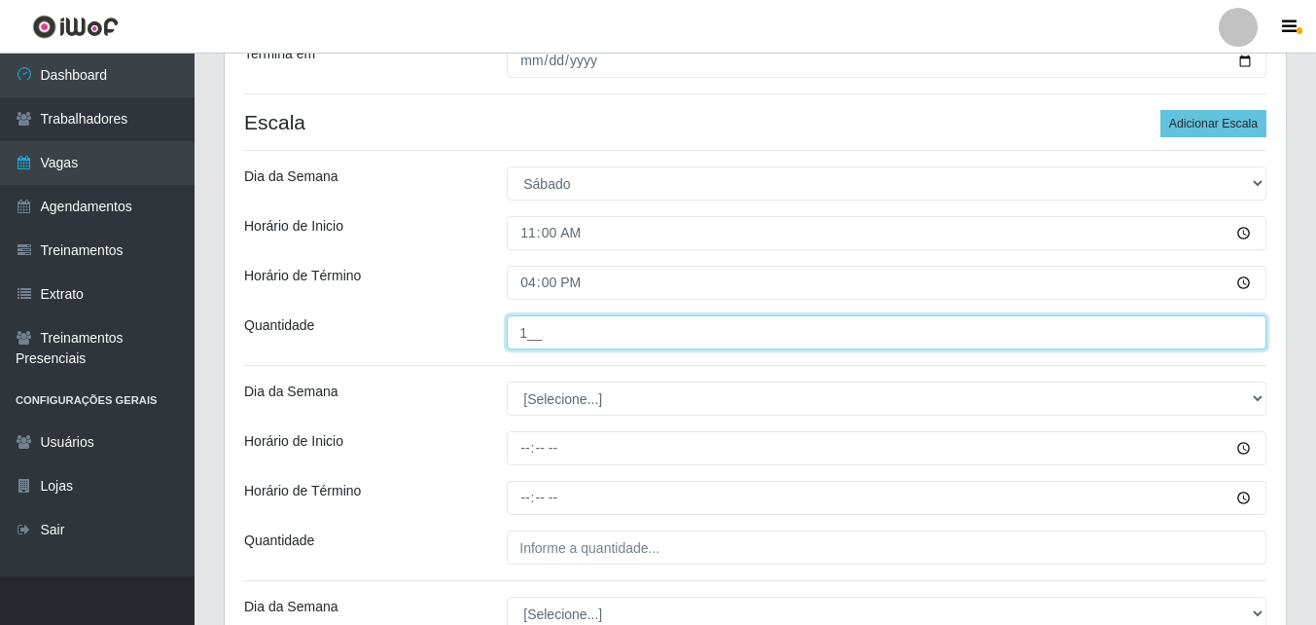
scroll to position [389, 0]
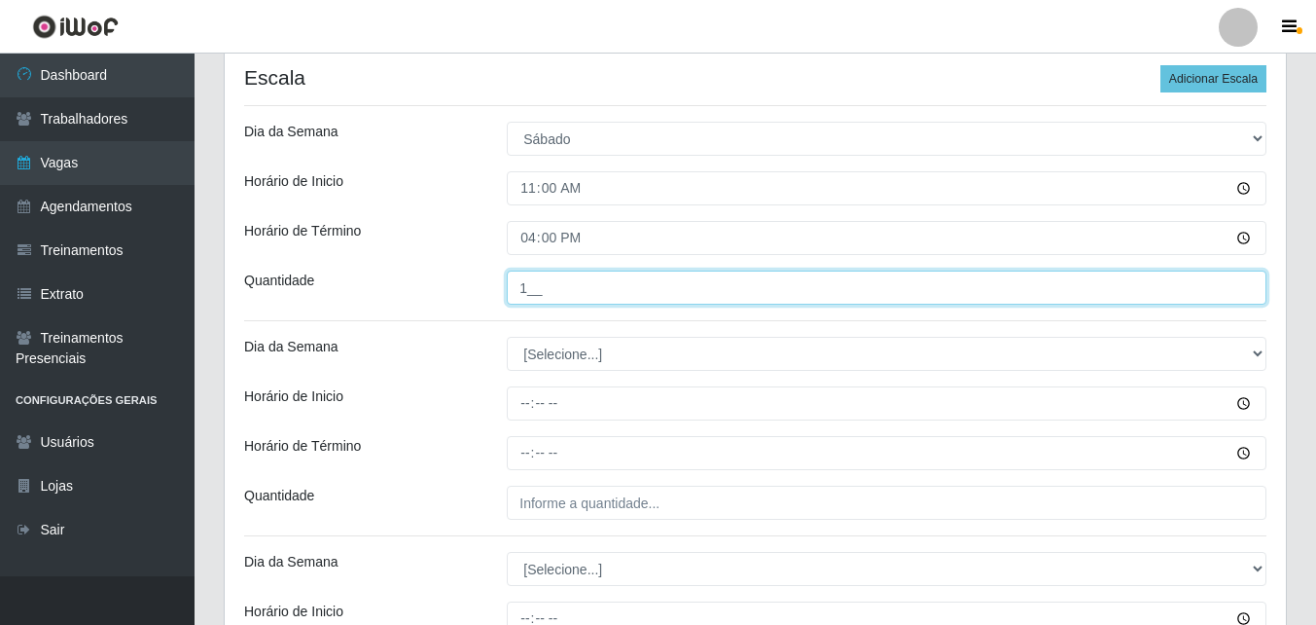
type input "1__"
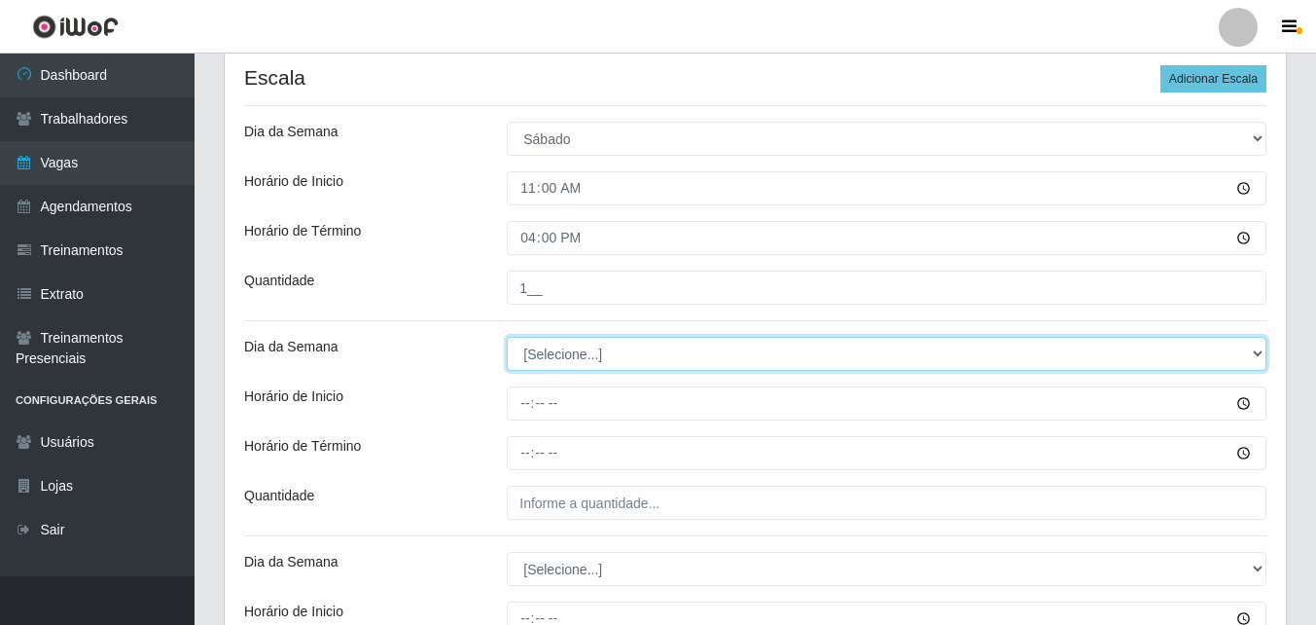
click at [565, 351] on select "[Selecione...] Segunda Terça Quarta Quinta Sexta Sábado Domingo" at bounding box center [887, 354] width 760 height 34
select select "6"
click at [507, 337] on select "[Selecione...] Segunda Terça Quarta Quinta Sexta Sábado Domingo" at bounding box center [887, 354] width 760 height 34
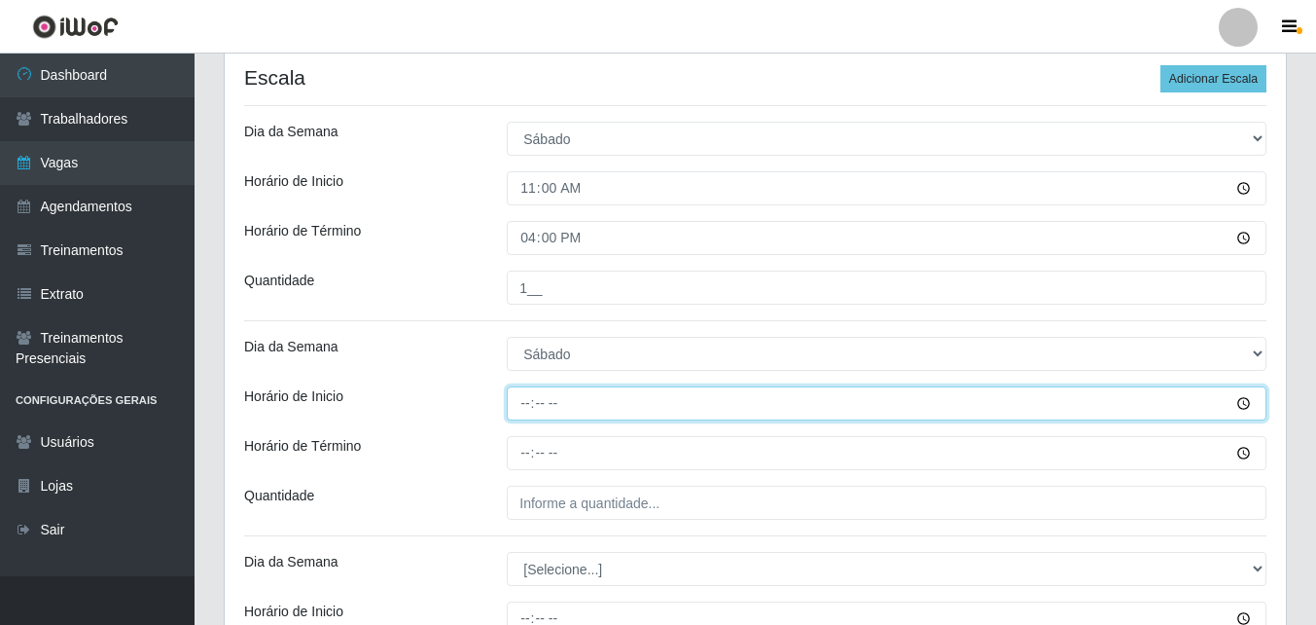
click at [523, 411] on input "Horário de Inicio" at bounding box center [887, 403] width 760 height 34
type input "12:00"
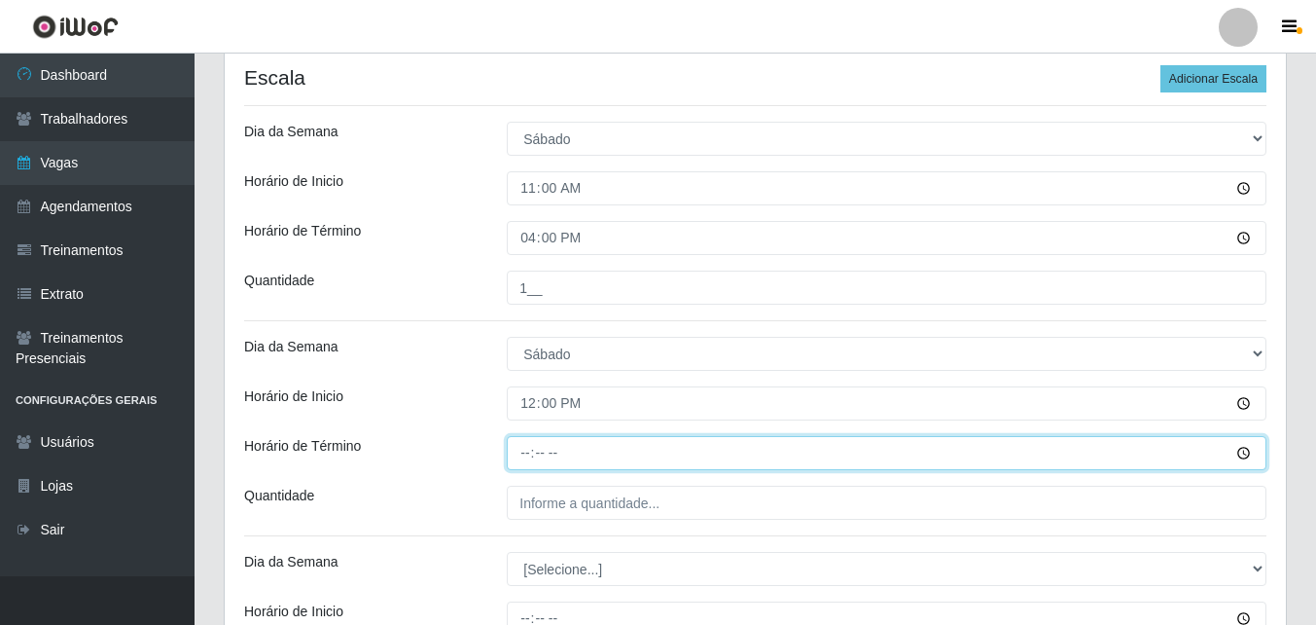
click at [523, 461] on input "Horário de Término" at bounding box center [887, 453] width 760 height 34
type input "17:00"
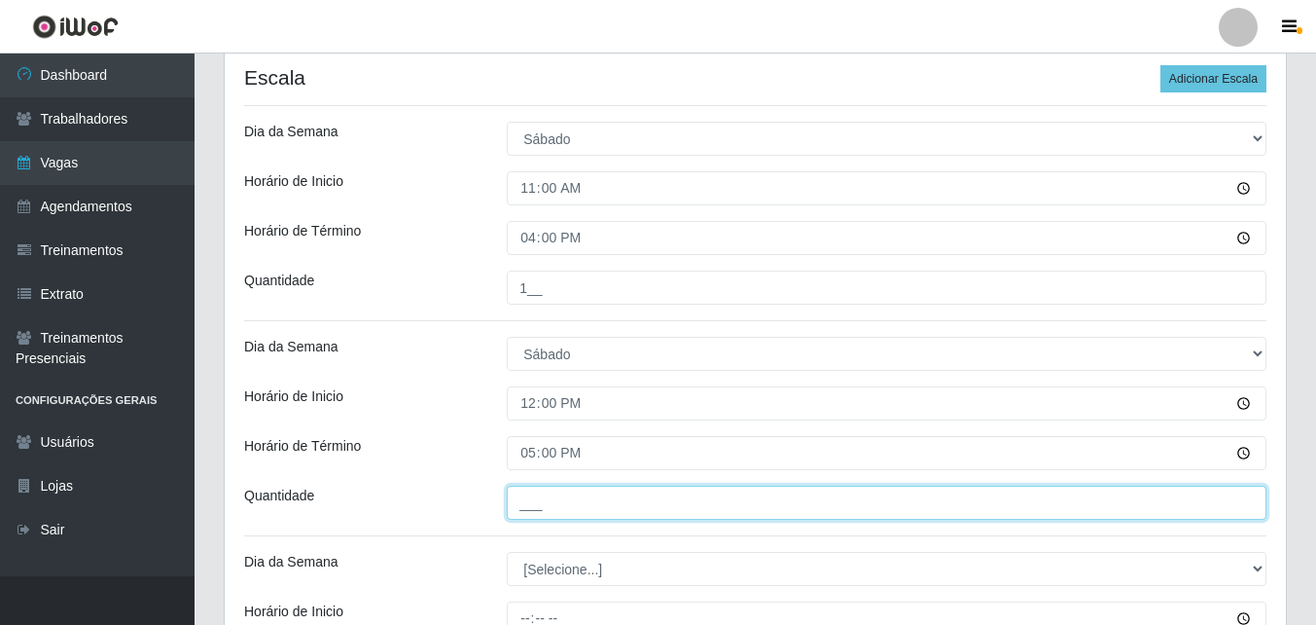
click at [547, 506] on input "___" at bounding box center [887, 502] width 760 height 34
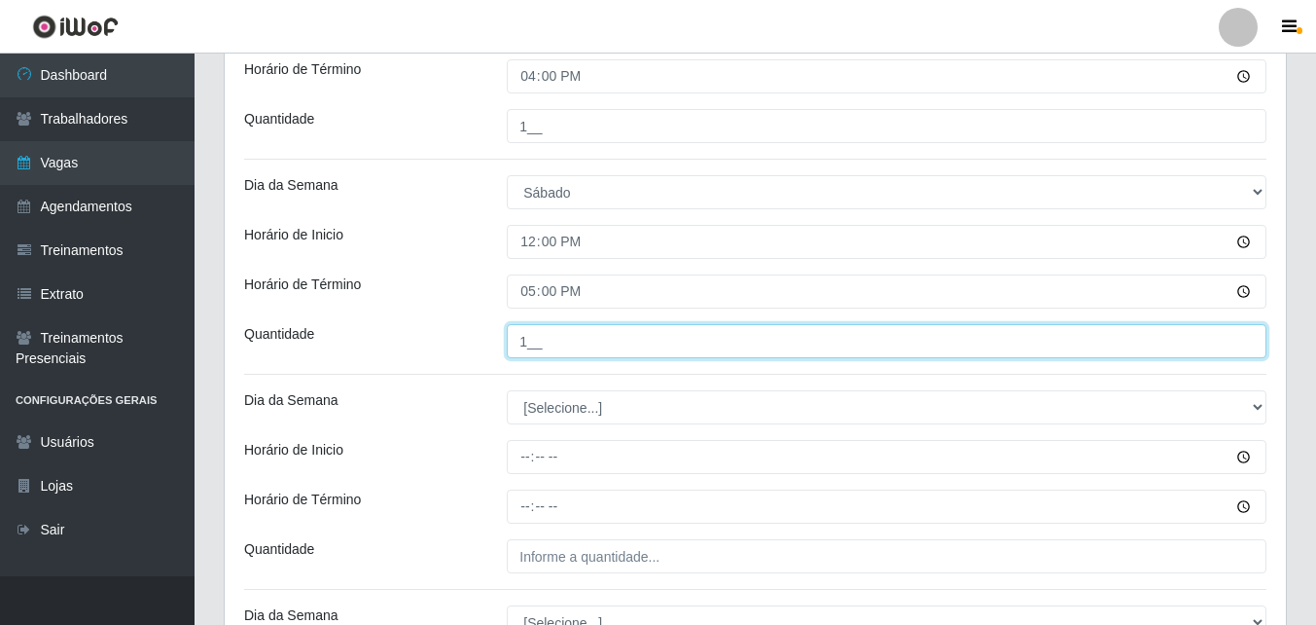
scroll to position [584, 0]
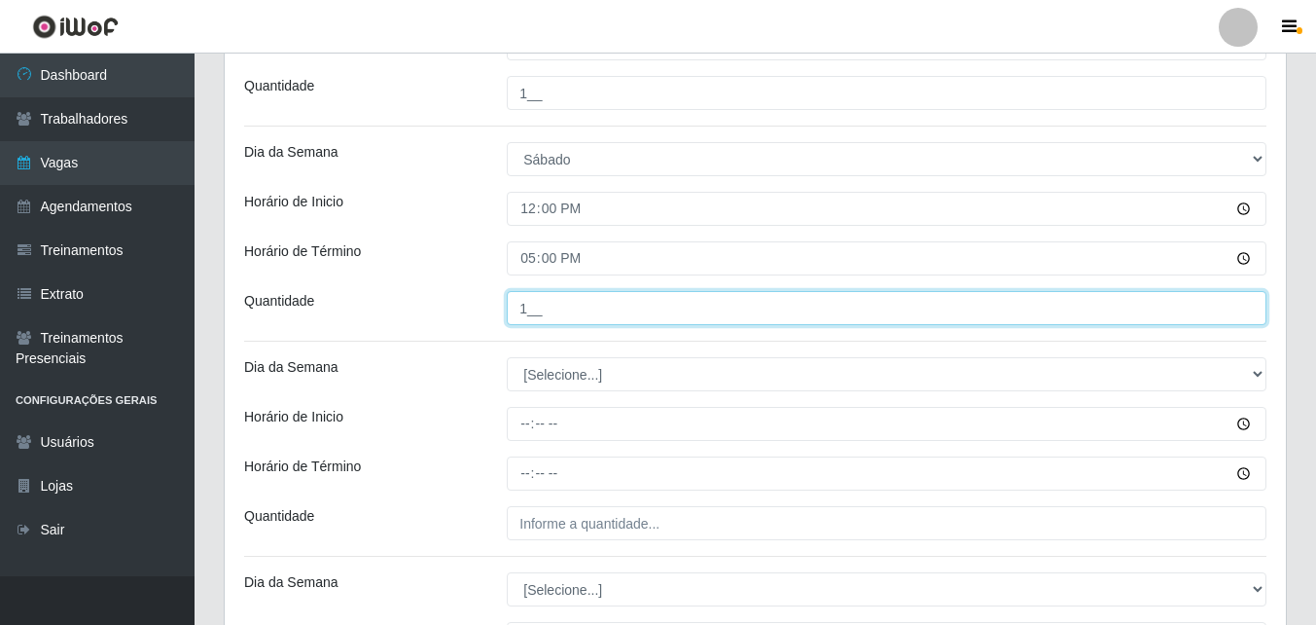
type input "1__"
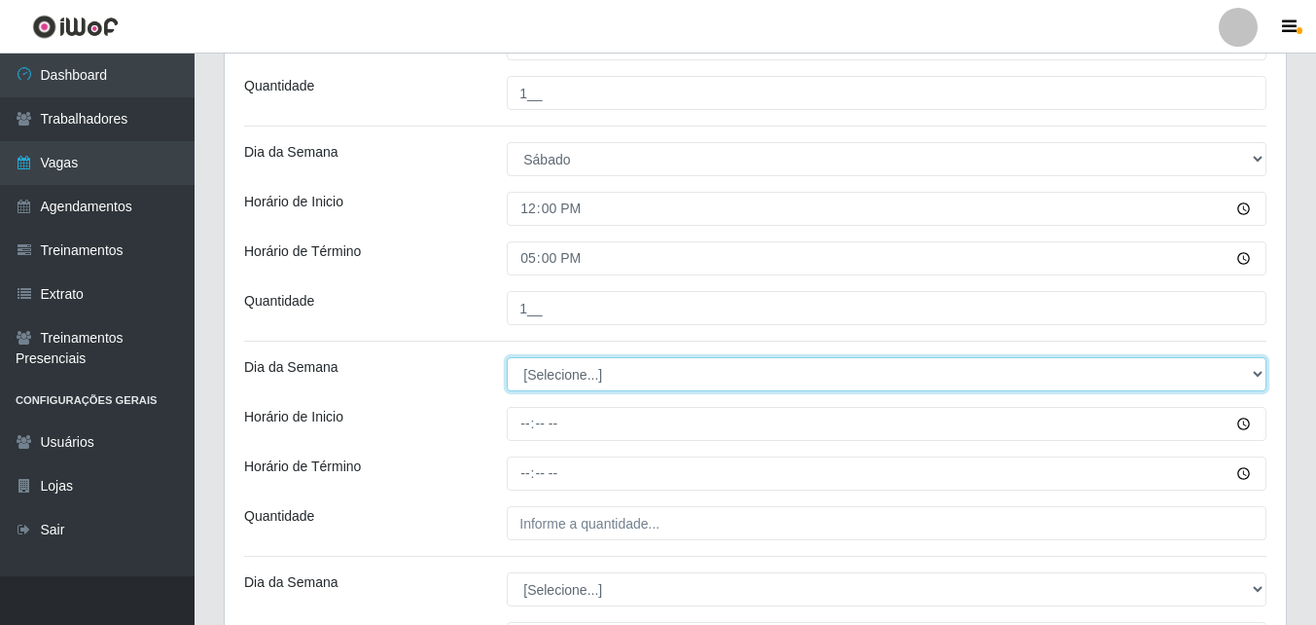
click at [552, 380] on select "[Selecione...] Segunda Terça Quarta Quinta Sexta Sábado Domingo" at bounding box center [887, 374] width 760 height 34
select select "0"
click at [507, 357] on select "[Selecione...] Segunda Terça Quarta Quinta Sexta Sábado Domingo" at bounding box center [887, 374] width 760 height 34
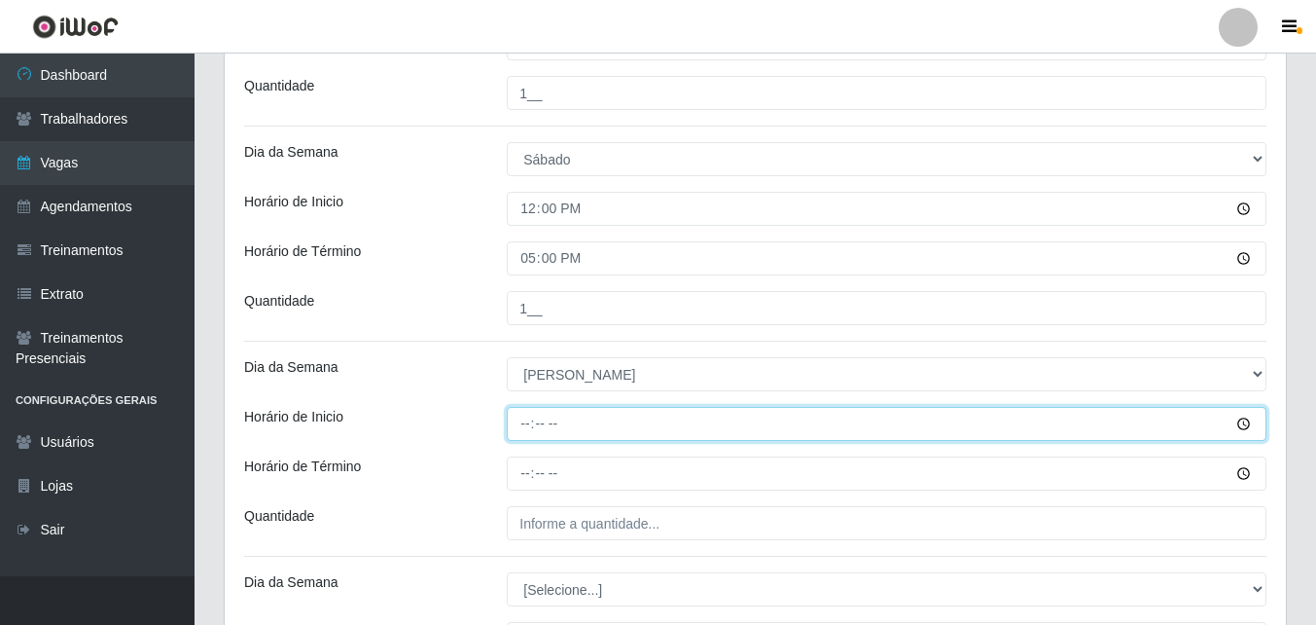
click at [526, 430] on input "Horário de Inicio" at bounding box center [887, 424] width 760 height 34
type input "11:00"
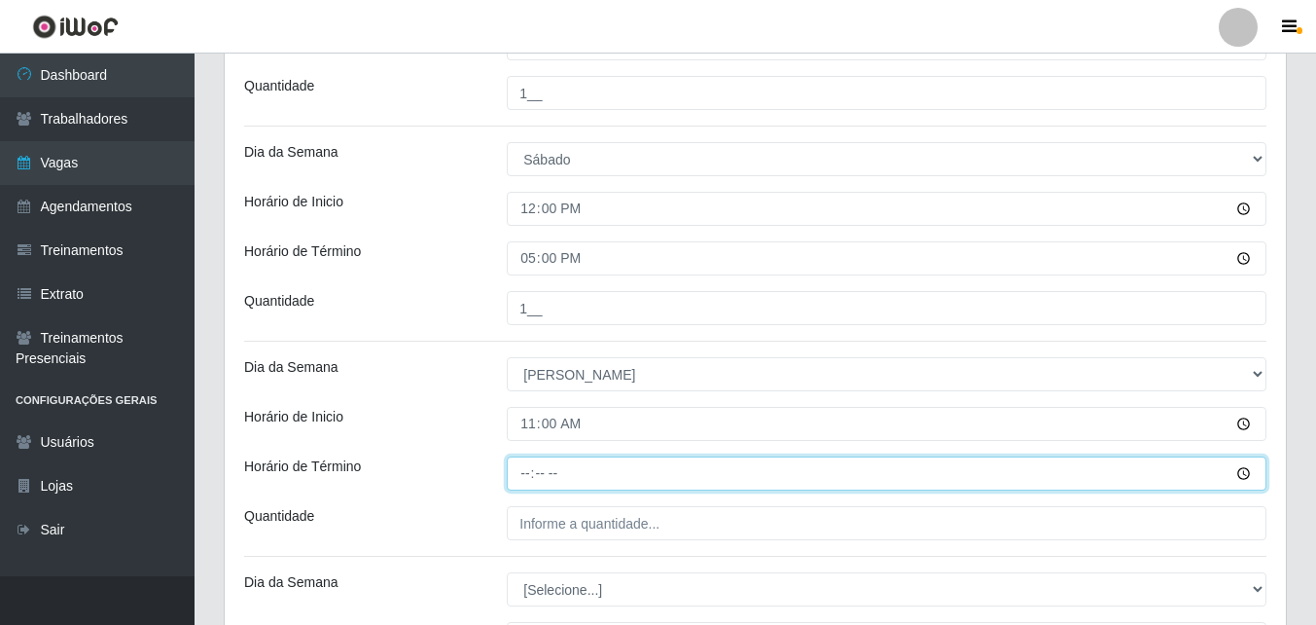
click at [522, 477] on input "Horário de Término" at bounding box center [887, 473] width 760 height 34
type input "16:00"
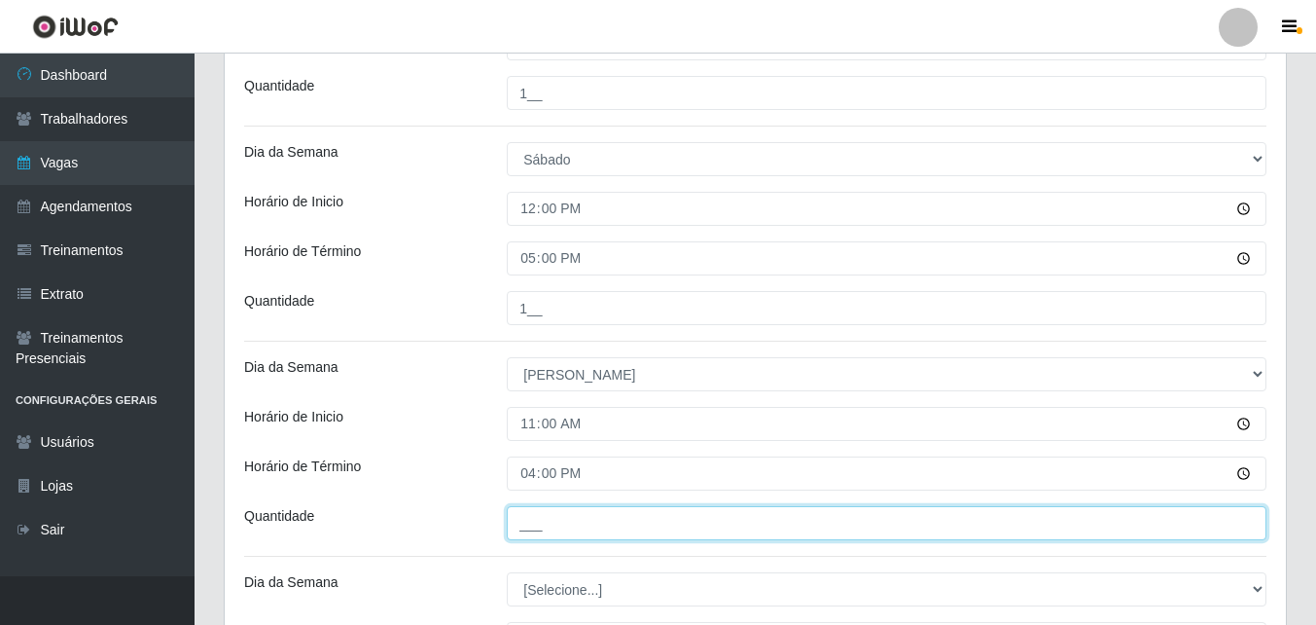
click at [544, 530] on input "___" at bounding box center [887, 523] width 760 height 34
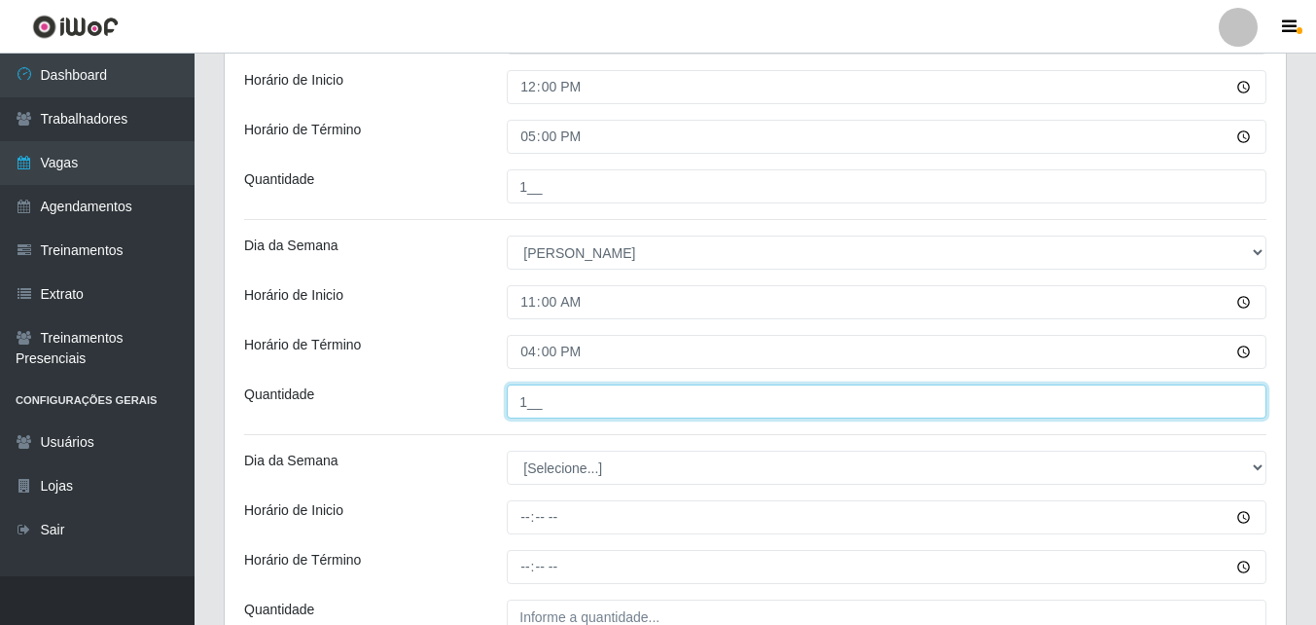
scroll to position [778, 0]
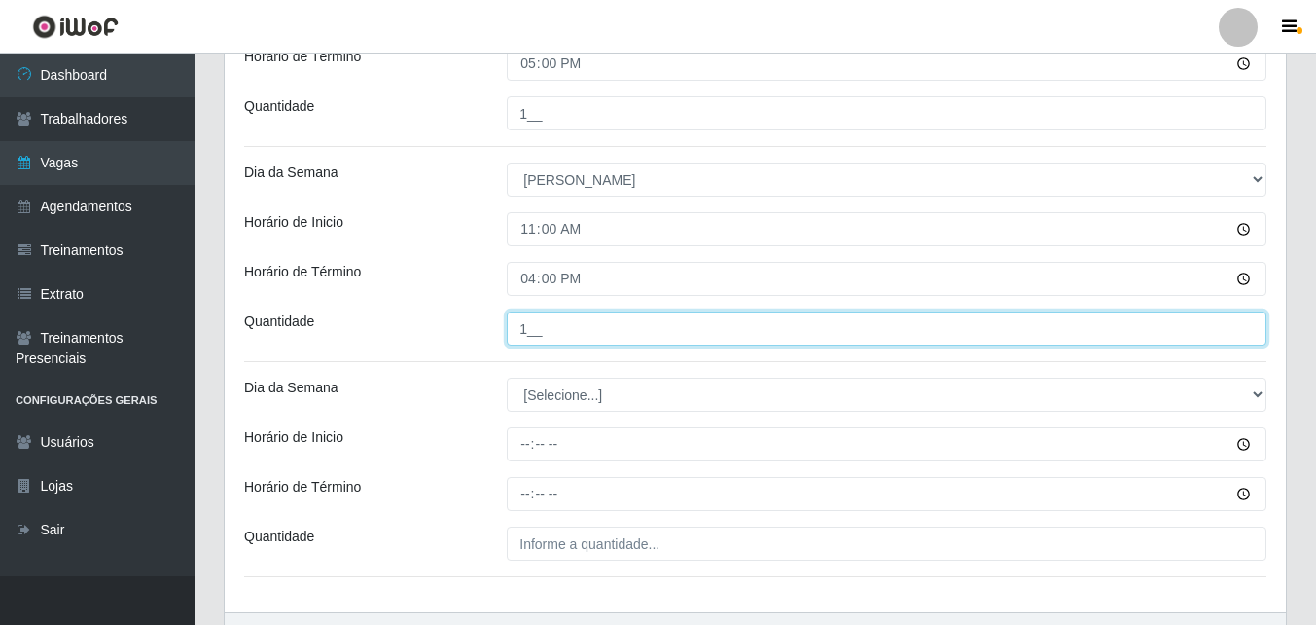
type input "1__"
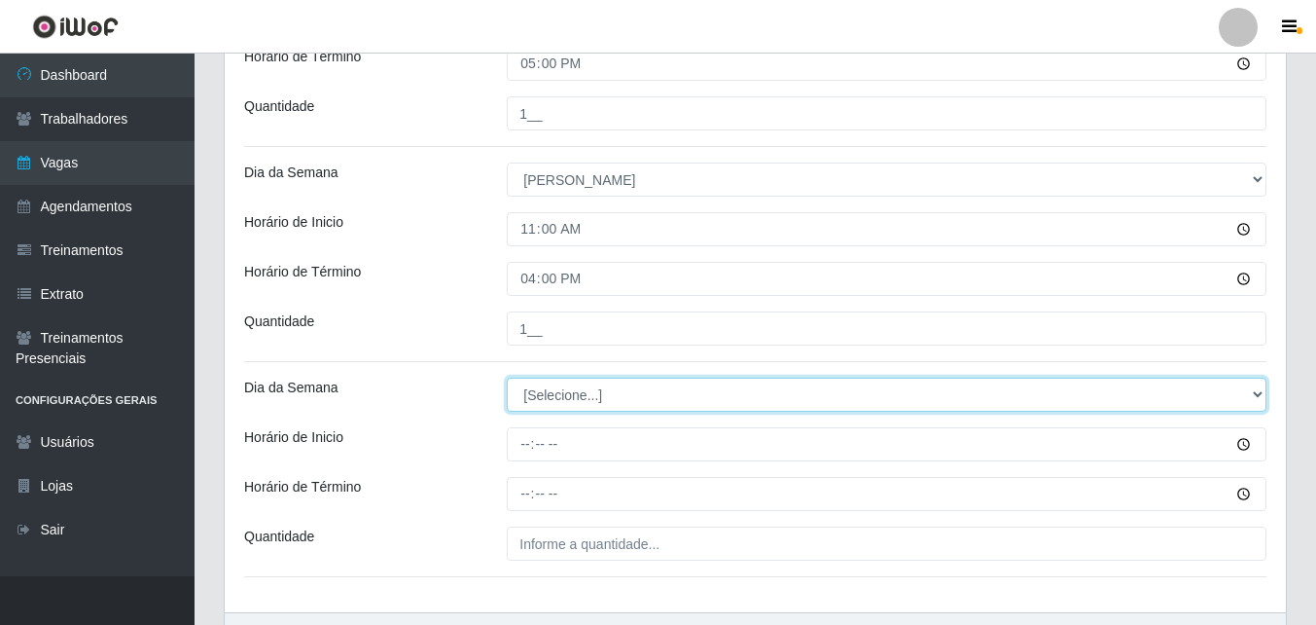
click at [543, 402] on select "[Selecione...] Segunda Terça Quarta Quinta Sexta Sábado Domingo" at bounding box center [887, 394] width 760 height 34
select select "0"
click at [507, 377] on select "[Selecione...] Segunda Terça Quarta Quinta Sexta Sábado Domingo" at bounding box center [887, 394] width 760 height 34
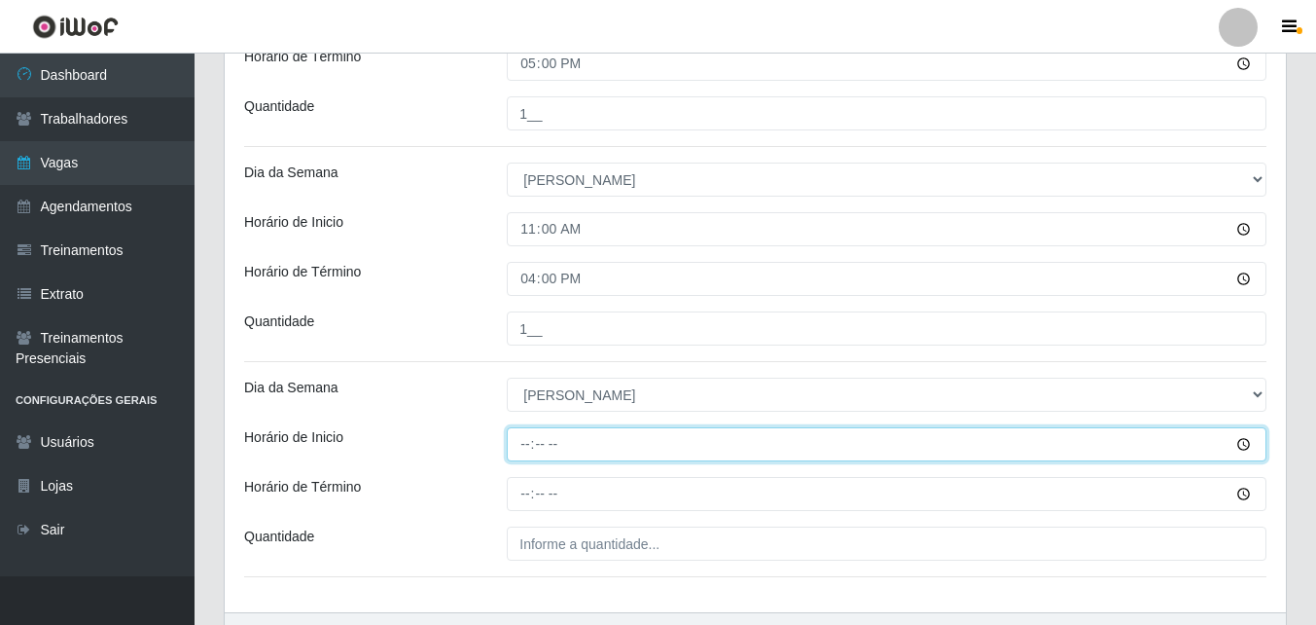
click at [524, 450] on input "Horário de Inicio" at bounding box center [887, 444] width 760 height 34
type input "12:00"
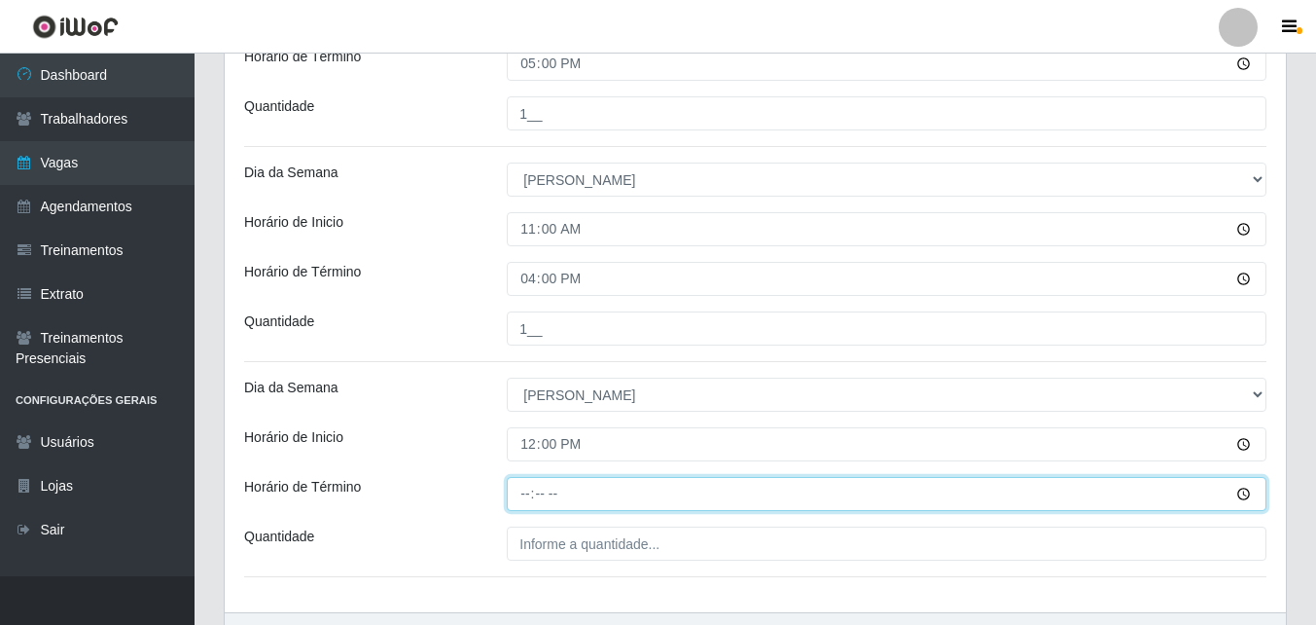
click at [525, 491] on input "Horário de Término" at bounding box center [887, 494] width 760 height 34
type input "17:00"
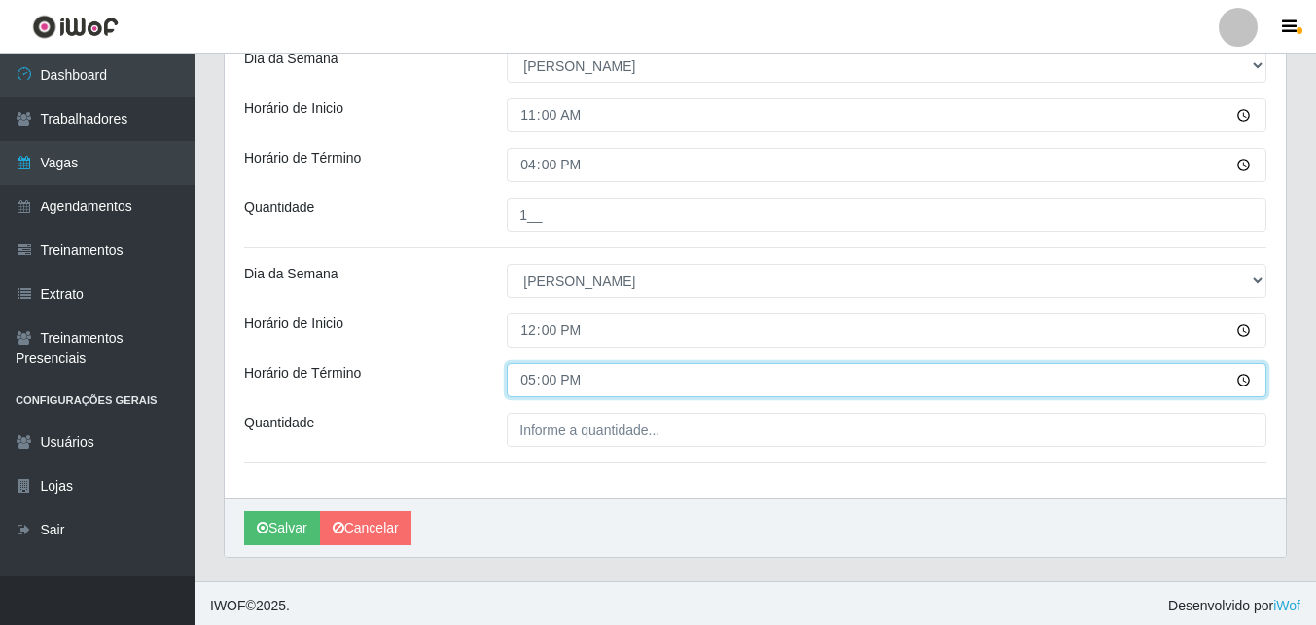
scroll to position [897, 0]
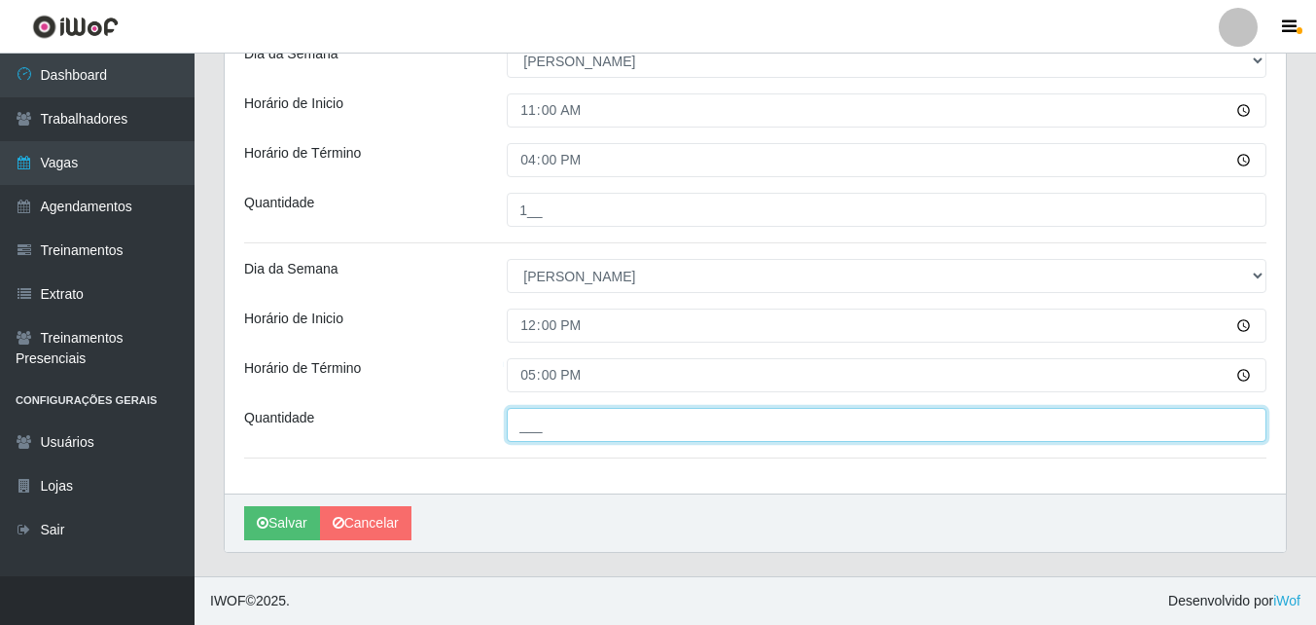
click at [537, 421] on input "___" at bounding box center [887, 425] width 760 height 34
type input "1__"
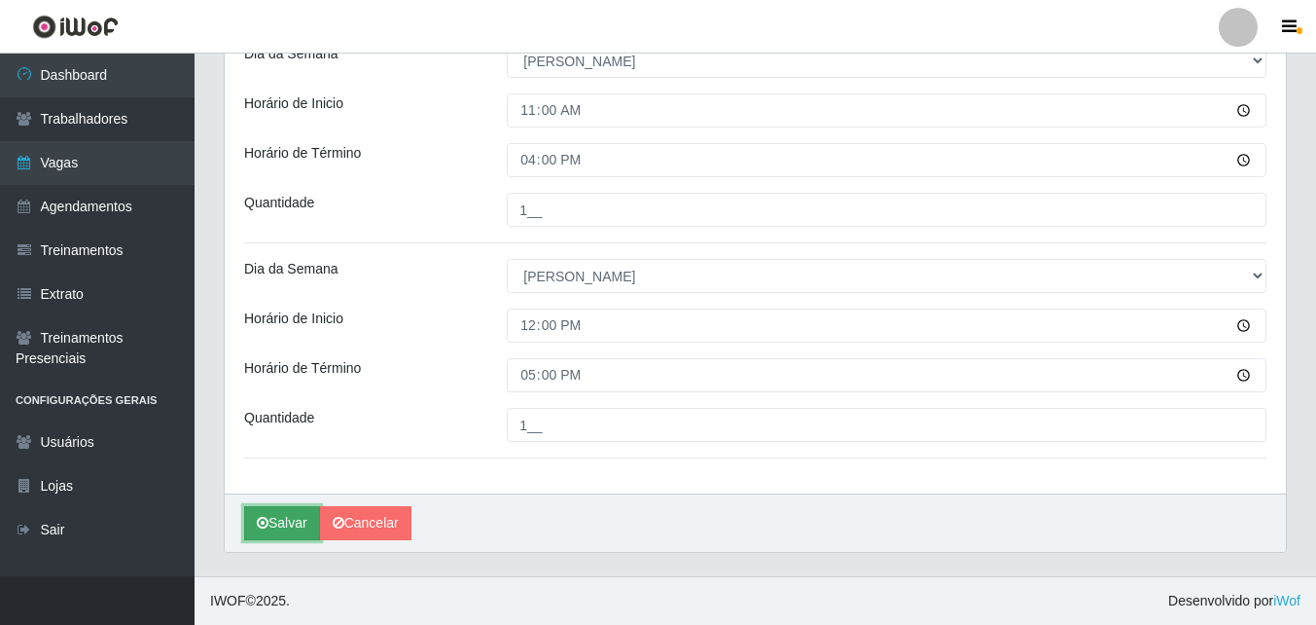
click at [273, 521] on button "Salvar" at bounding box center [282, 523] width 76 height 34
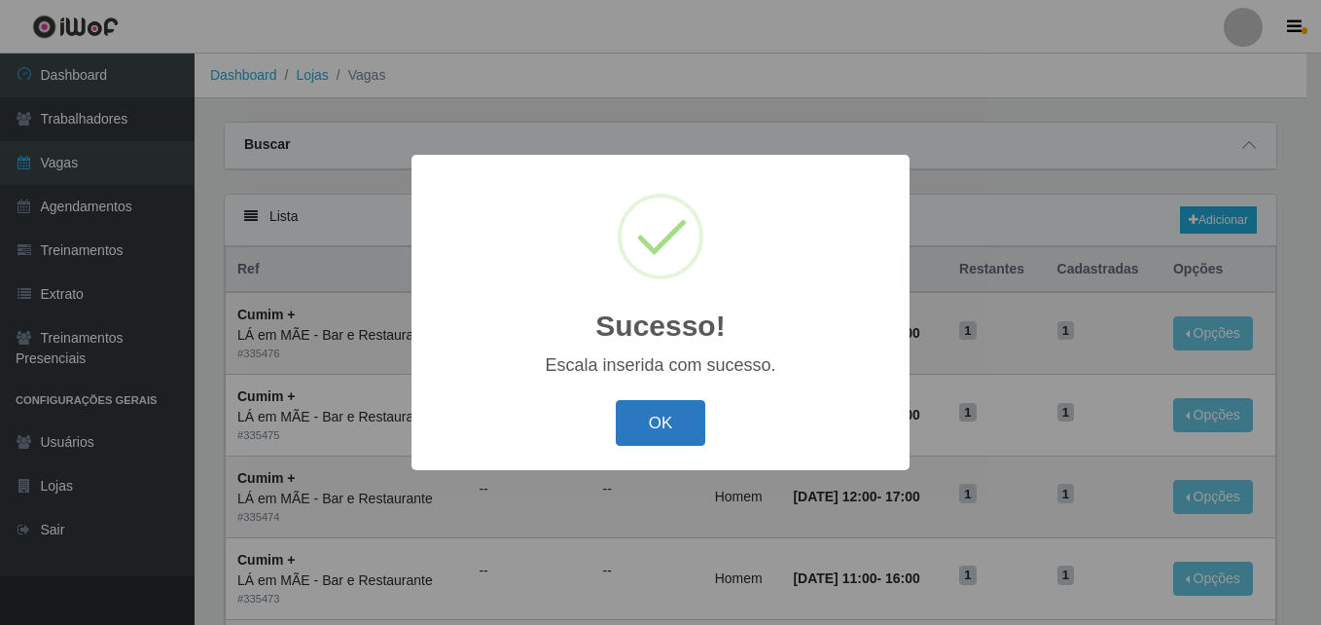
click at [619, 437] on button "OK" at bounding box center [661, 423] width 90 height 46
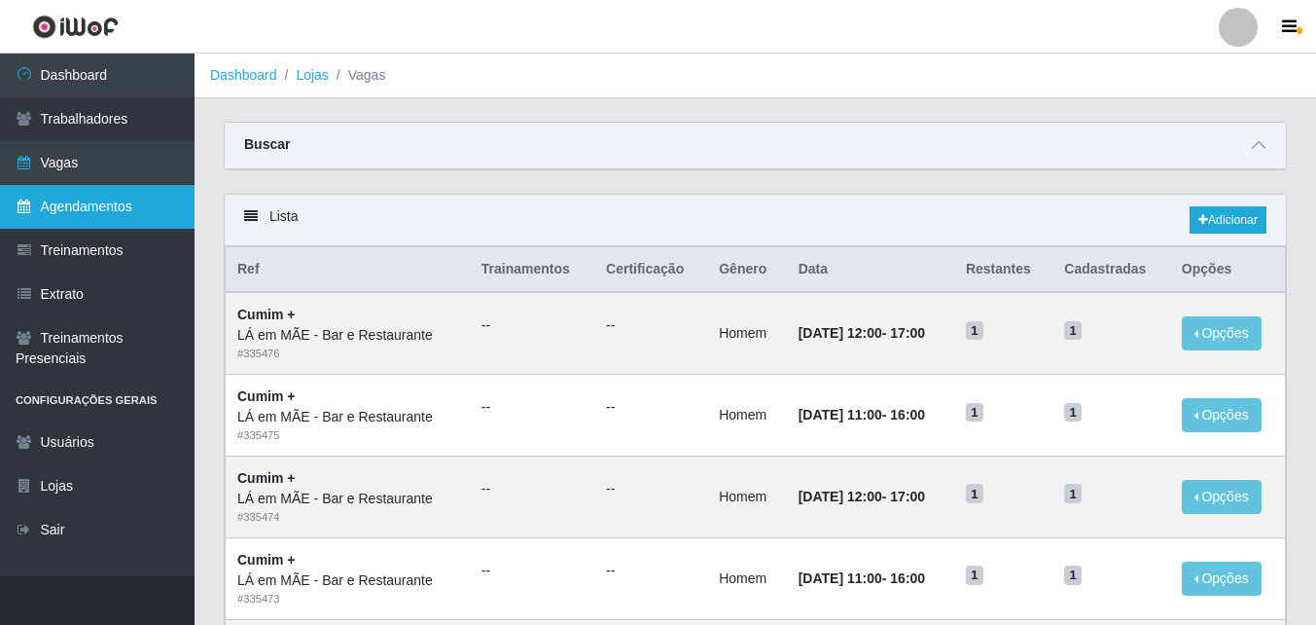
click at [54, 199] on link "Agendamentos" at bounding box center [97, 207] width 195 height 44
